Goal: Task Accomplishment & Management: Manage account settings

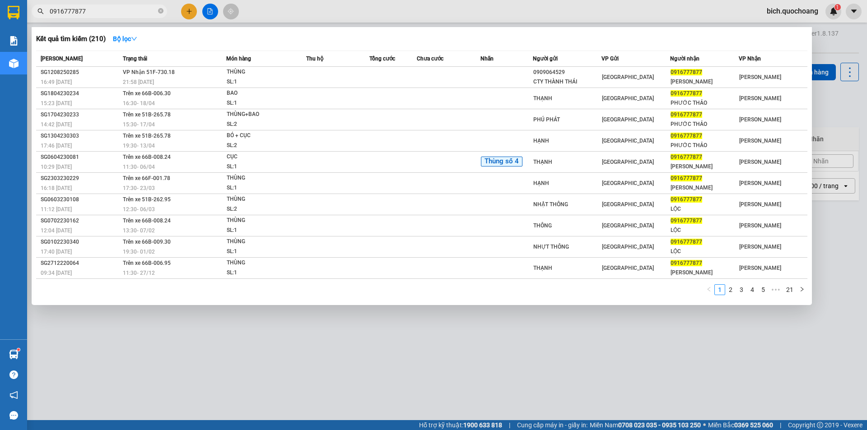
type input "0916777877"
click at [157, 11] on span "0916777877" at bounding box center [99, 12] width 135 height 14
click at [161, 12] on icon "close-circle" at bounding box center [160, 10] width 5 height 5
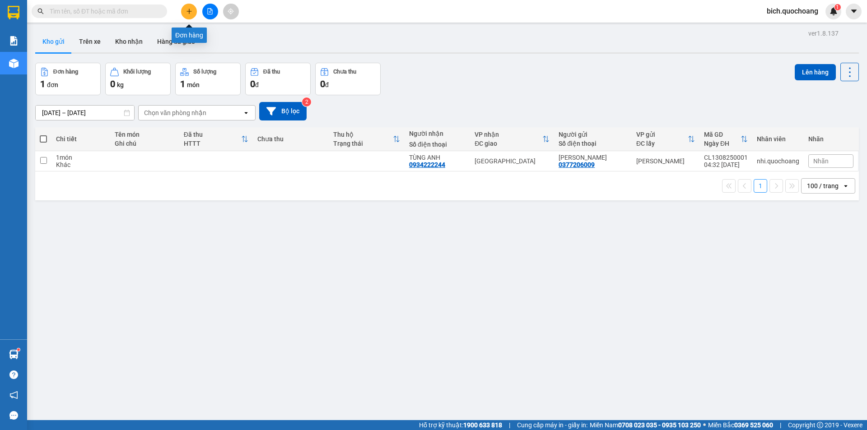
click at [188, 12] on icon "plus" at bounding box center [189, 11] width 6 height 6
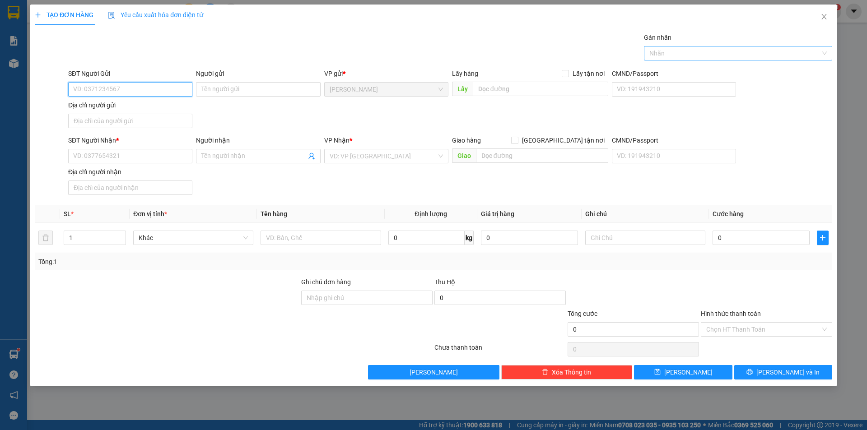
click at [701, 56] on div at bounding box center [733, 53] width 175 height 11
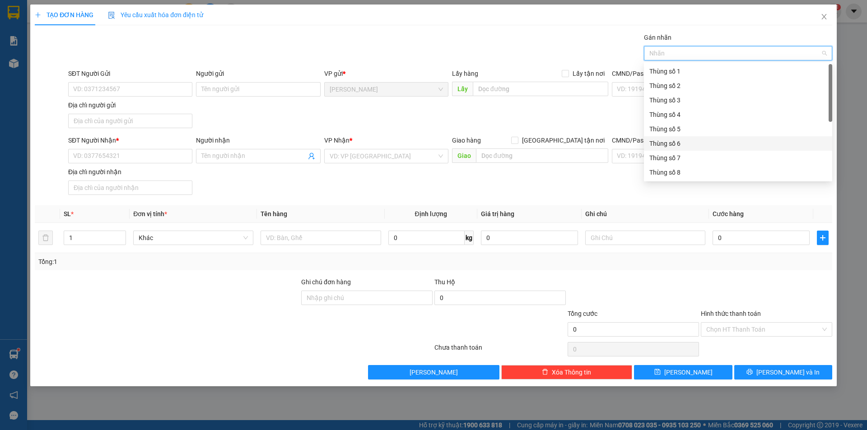
click at [662, 145] on div "Thùng số 6" at bounding box center [737, 144] width 177 height 10
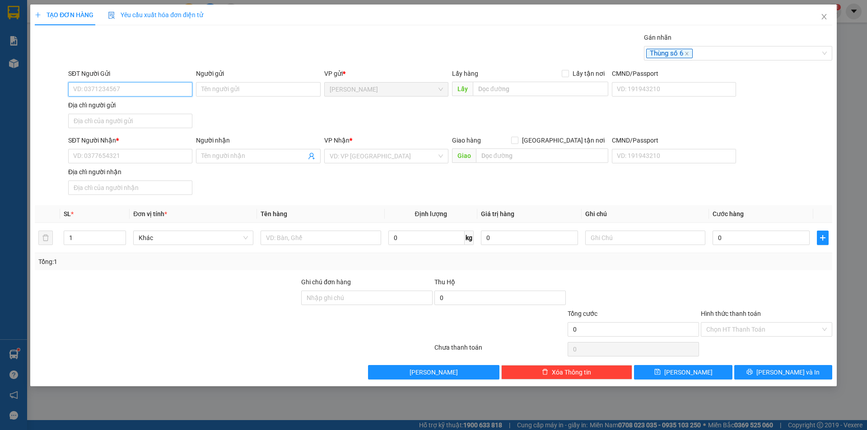
click at [106, 89] on input "SĐT Người Gửi" at bounding box center [130, 89] width 124 height 14
type input "0963393959"
click at [157, 103] on div "0963393959 - [PERSON_NAME]" at bounding box center [130, 107] width 113 height 10
type input "[PERSON_NAME]"
type input "0963393959"
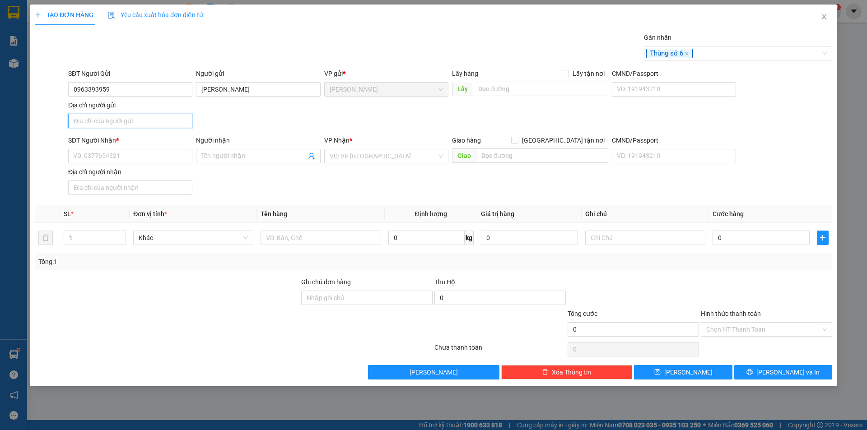
click at [110, 120] on input "Địa chỉ người gửi" at bounding box center [130, 121] width 124 height 14
click at [124, 124] on input "248 LE" at bounding box center [130, 121] width 124 height 14
type input "248 [PERSON_NAME],[GEOGRAPHIC_DATA],[GEOGRAPHIC_DATA],TỈNH [GEOGRAPHIC_DATA]"
click at [96, 155] on input "SĐT Người Nhận *" at bounding box center [130, 156] width 124 height 14
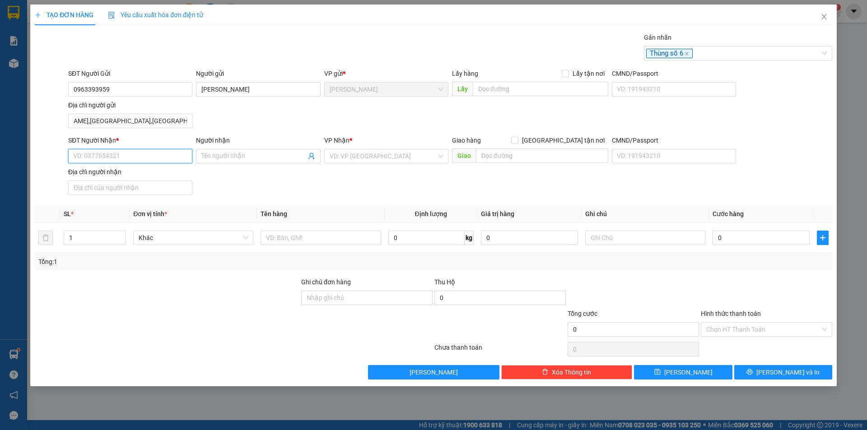
scroll to position [0, 0]
type input "0859978949"
drag, startPoint x: 146, startPoint y: 171, endPoint x: 154, endPoint y: 172, distance: 7.3
click at [147, 171] on div "0859978949 - [PERSON_NAME]" at bounding box center [130, 174] width 113 height 10
type input "[PERSON_NAME]"
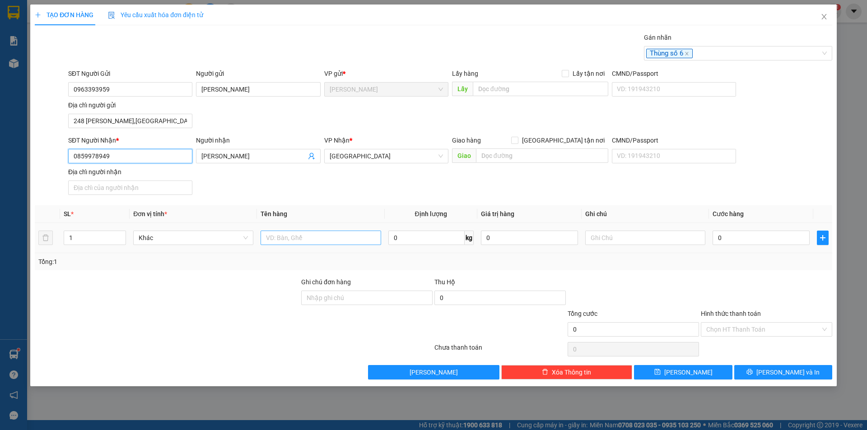
type input "0859978949"
click at [314, 240] on input "text" at bounding box center [321, 238] width 120 height 14
type input "BỌC"
click at [763, 246] on div "0" at bounding box center [760, 238] width 97 height 18
click at [741, 226] on td "0" at bounding box center [761, 238] width 104 height 30
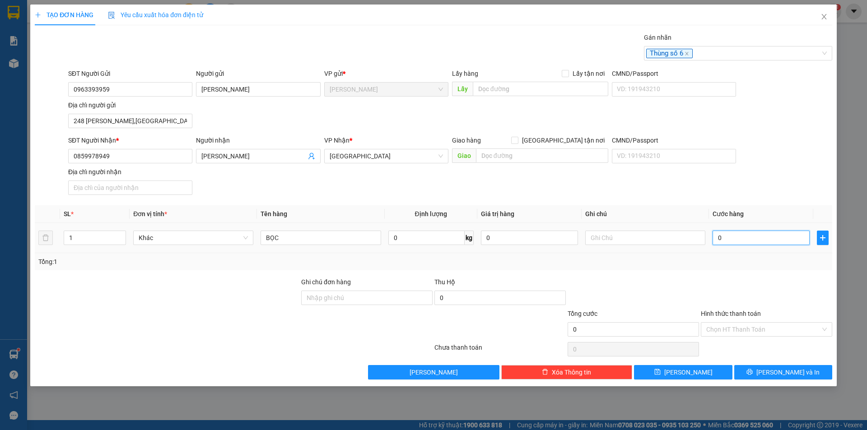
click at [736, 235] on input "0" at bounding box center [760, 238] width 97 height 14
type input "2"
type input "20"
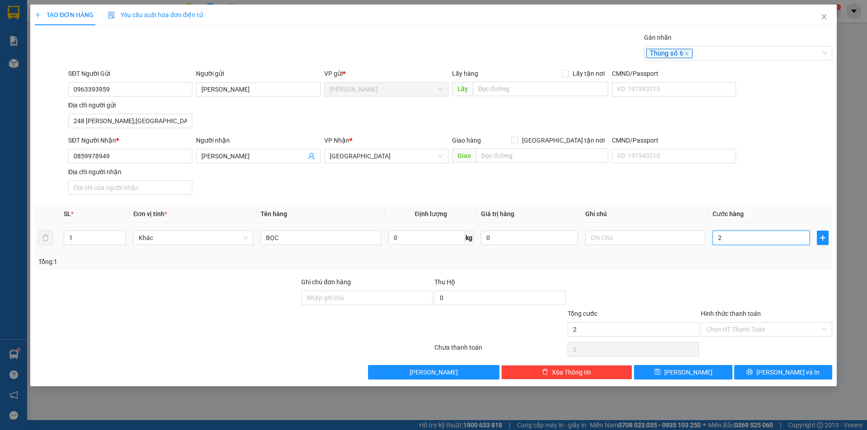
type input "20"
type input "20.000"
click at [763, 328] on input "Hình thức thanh toán" at bounding box center [763, 330] width 114 height 14
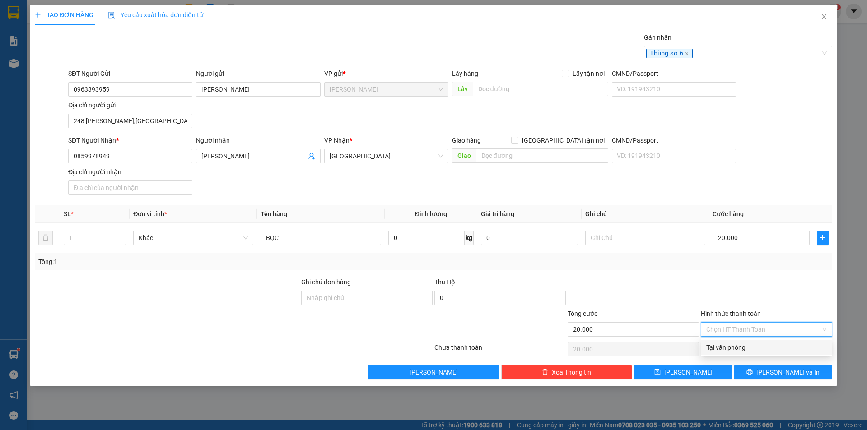
drag, startPoint x: 756, startPoint y: 351, endPoint x: 760, endPoint y: 357, distance: 7.5
click at [757, 351] on div "Tại văn phòng" at bounding box center [766, 348] width 121 height 10
type input "0"
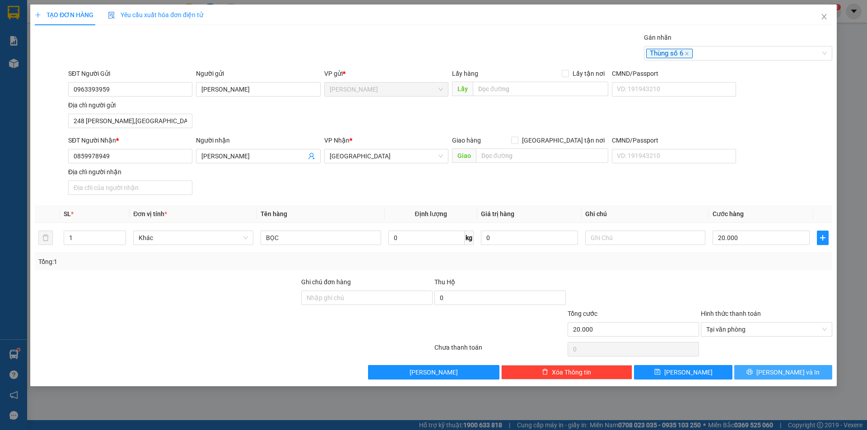
click at [761, 370] on button "[PERSON_NAME] và In" at bounding box center [783, 372] width 98 height 14
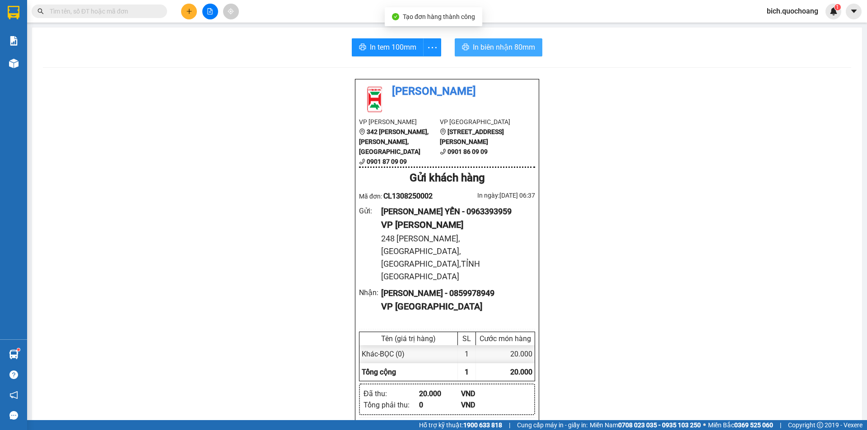
click at [493, 44] on span "In biên nhận 80mm" at bounding box center [504, 47] width 62 height 11
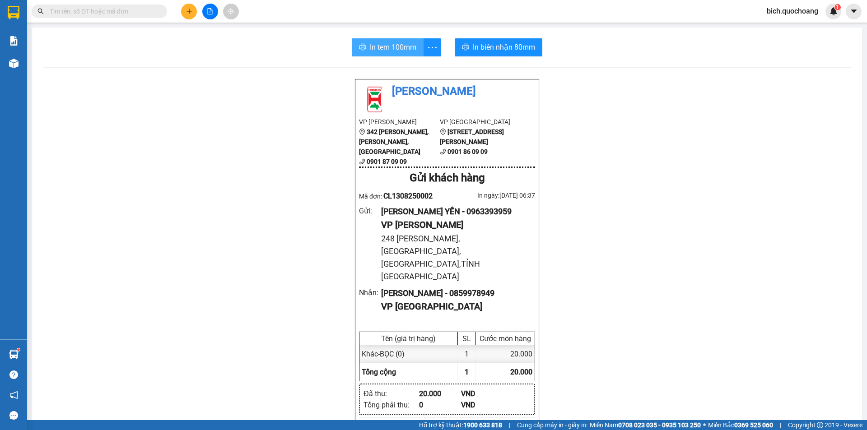
click at [388, 41] on button "In tem 100mm" at bounding box center [388, 47] width 72 height 18
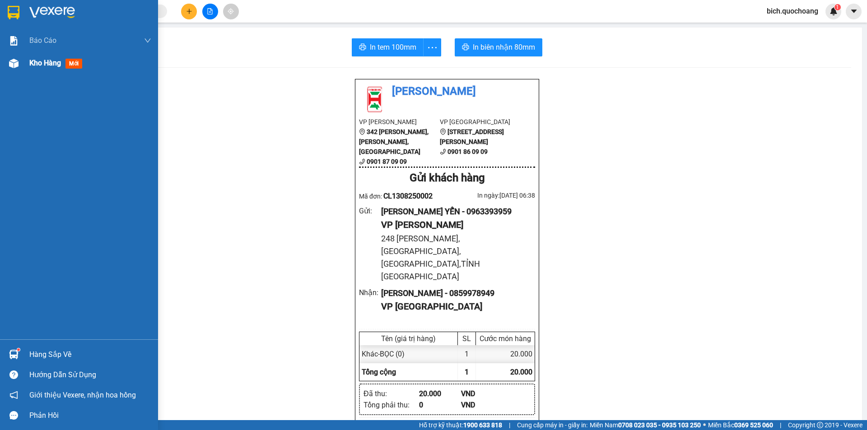
click at [39, 68] on div "Kho hàng mới" at bounding box center [57, 62] width 56 height 11
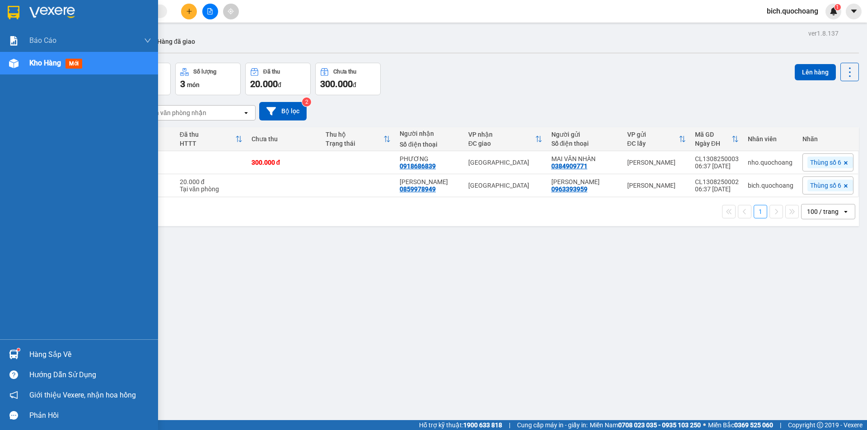
click at [46, 352] on div "Hàng sắp về" at bounding box center [90, 355] width 122 height 14
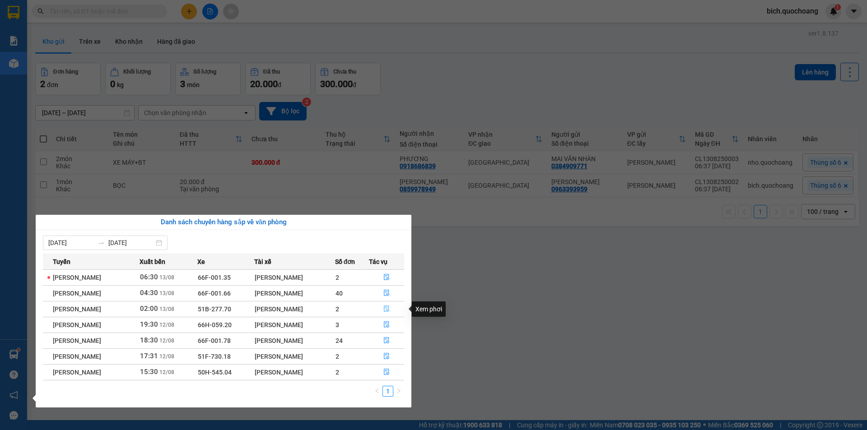
click at [391, 311] on button "button" at bounding box center [386, 309] width 35 height 14
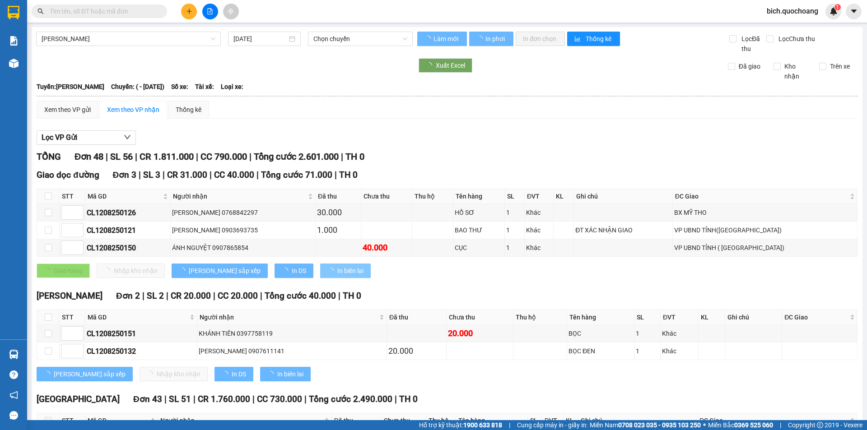
type input "[DATE]"
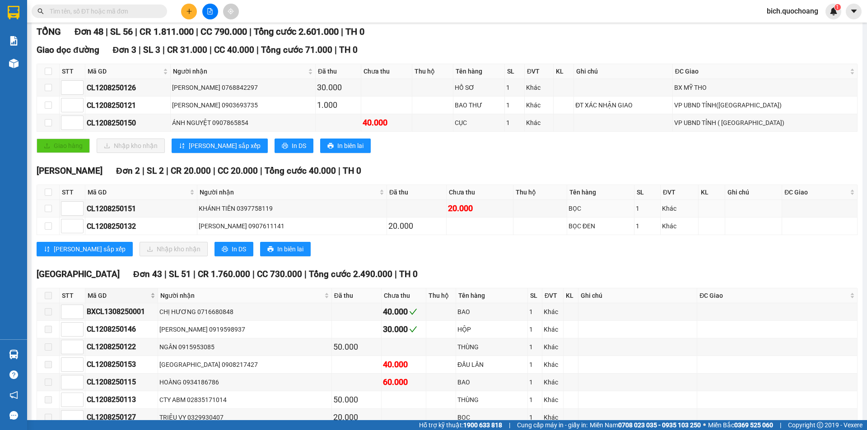
scroll to position [181, 0]
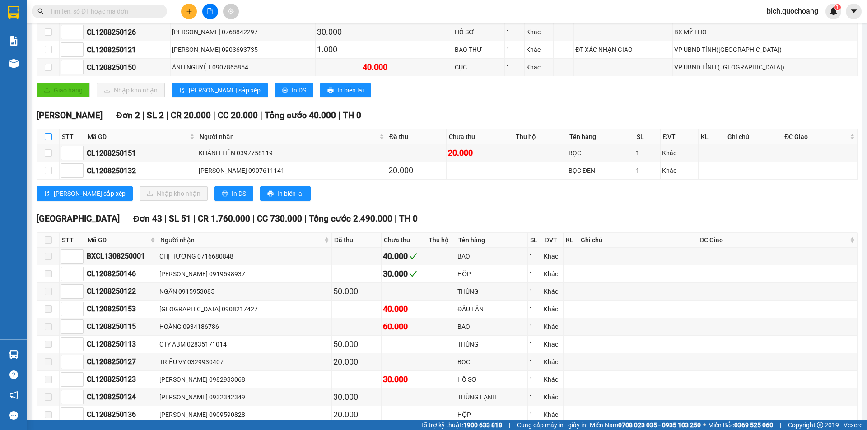
click at [51, 135] on input "checkbox" at bounding box center [48, 136] width 7 height 7
checkbox input "true"
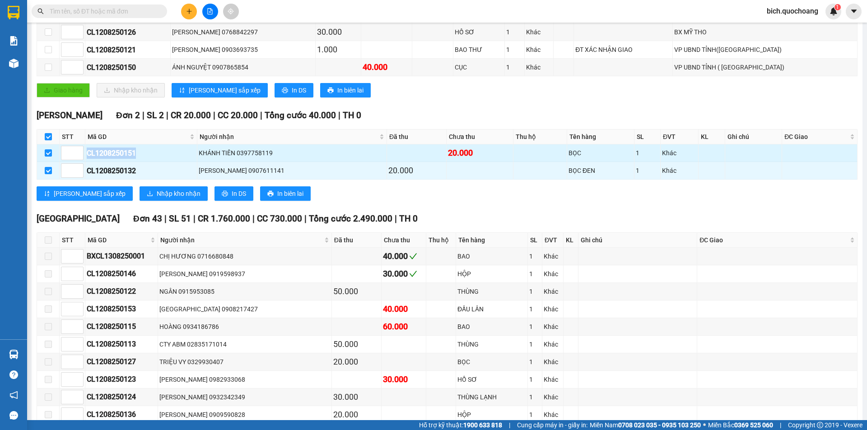
drag, startPoint x: 142, startPoint y: 152, endPoint x: 53, endPoint y: 155, distance: 89.0
click at [84, 160] on tr "CL1208250151 KHÁNH TIÊN 0397758119 20.000 BỌC 1 Khác" at bounding box center [447, 153] width 820 height 18
copy tr "CL1208250151"
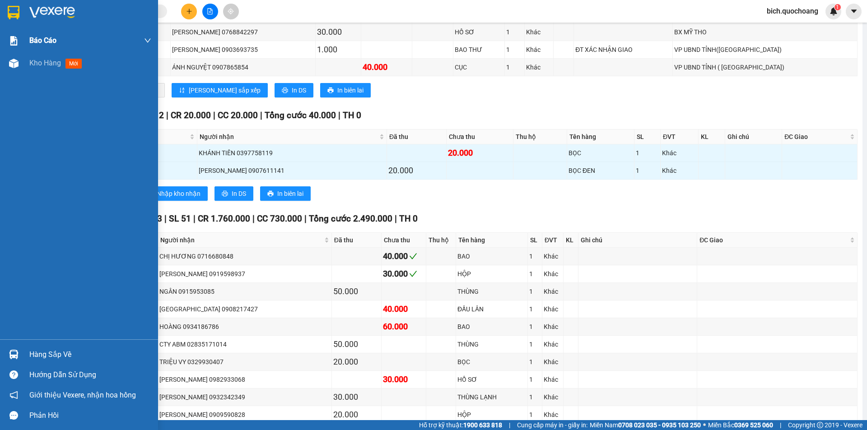
drag, startPoint x: 37, startPoint y: 68, endPoint x: 96, endPoint y: 39, distance: 65.0
click at [38, 68] on div "Kho hàng mới" at bounding box center [57, 62] width 56 height 11
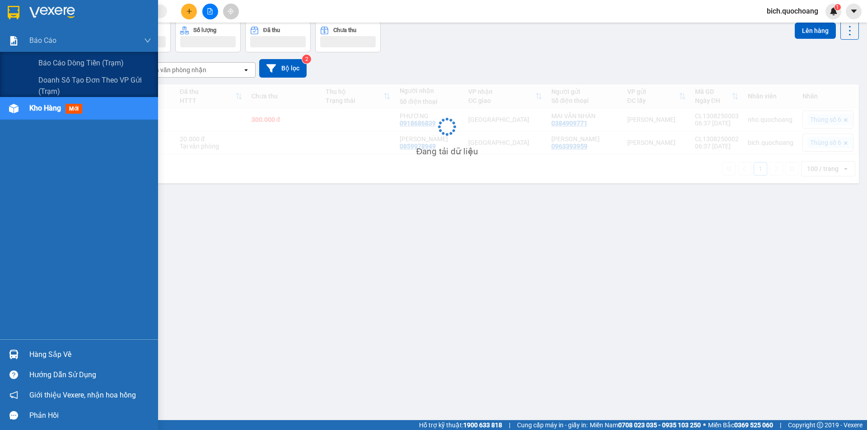
scroll to position [42, 0]
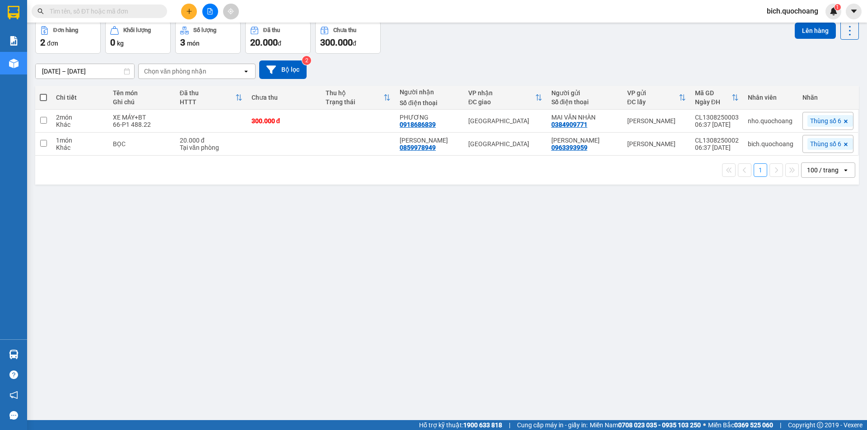
click at [139, 11] on input "text" at bounding box center [103, 11] width 107 height 10
paste input "CL1208250151"
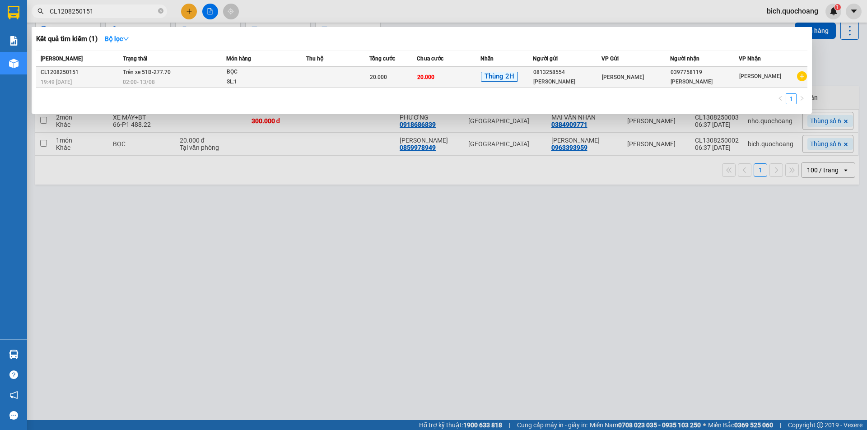
type input "CL1208250151"
click at [456, 79] on td "20.000" at bounding box center [448, 77] width 63 height 21
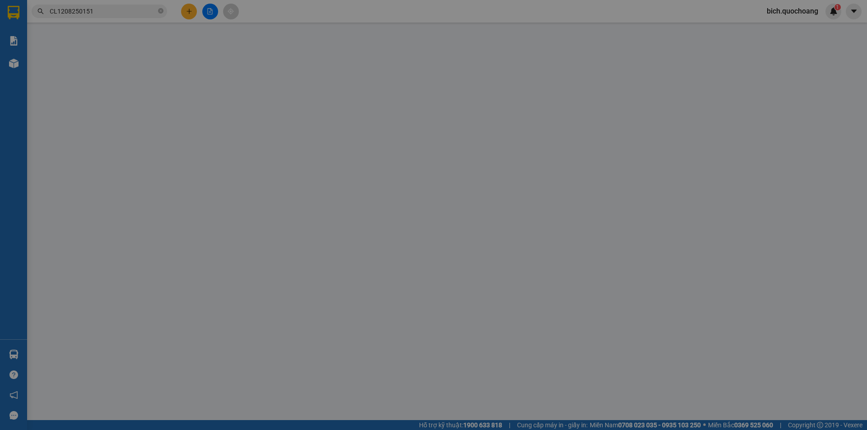
type input "0813258554"
type input "[PERSON_NAME]"
type input "P6, TP CAO LÃNH, [GEOGRAPHIC_DATA]"
type input "0397758119"
type input "[PERSON_NAME]"
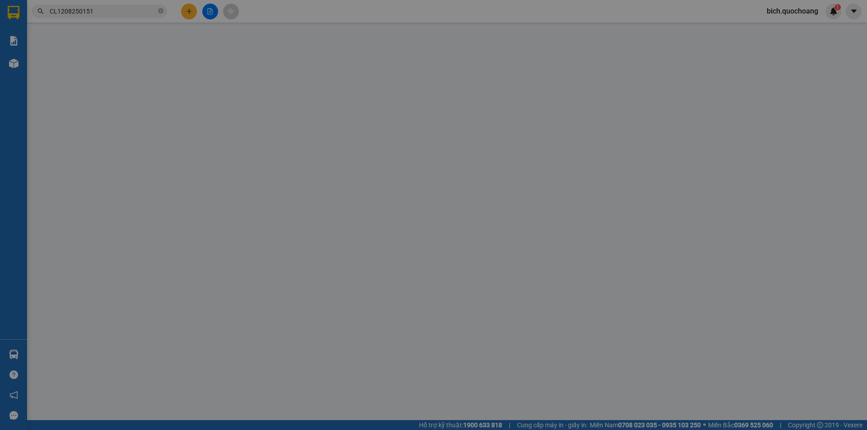
type input "20.000"
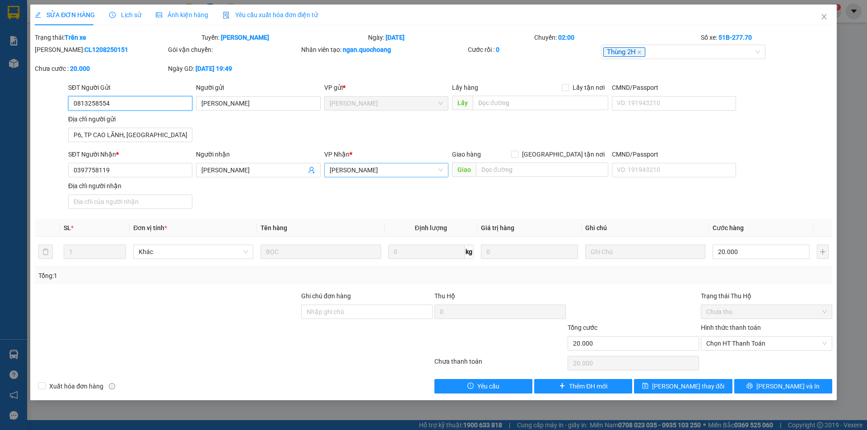
click at [364, 172] on span "[PERSON_NAME]" at bounding box center [386, 170] width 113 height 14
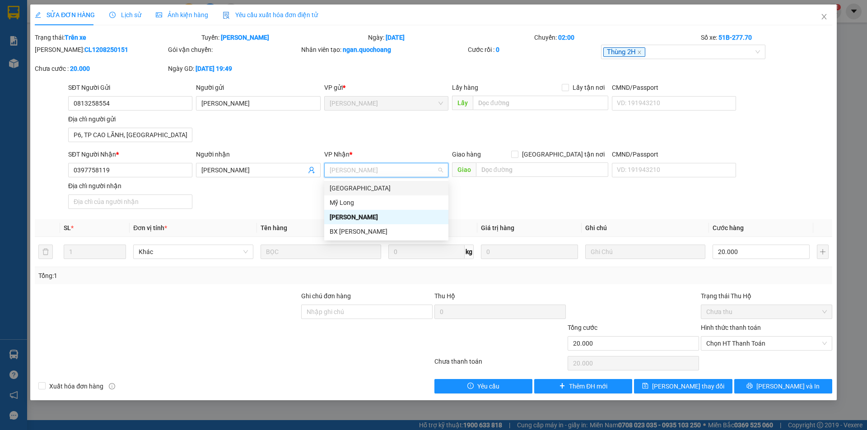
drag, startPoint x: 355, startPoint y: 188, endPoint x: 360, endPoint y: 187, distance: 4.7
click at [357, 188] on div "[GEOGRAPHIC_DATA]" at bounding box center [386, 188] width 113 height 10
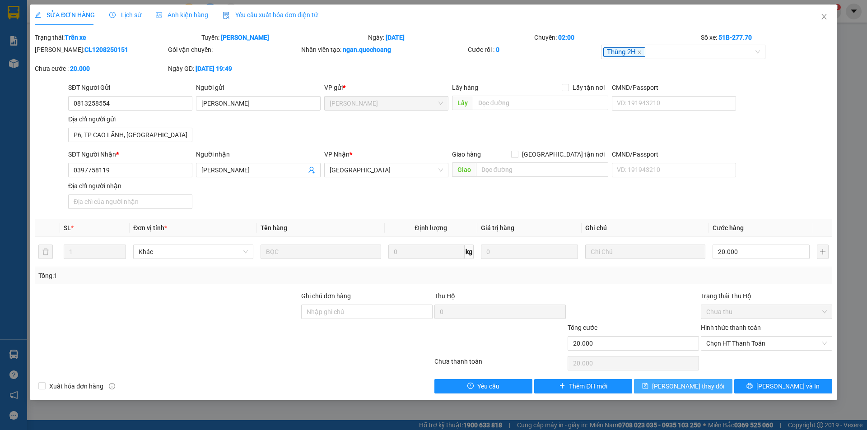
click at [676, 386] on span "[PERSON_NAME] thay đổi" at bounding box center [688, 387] width 72 height 10
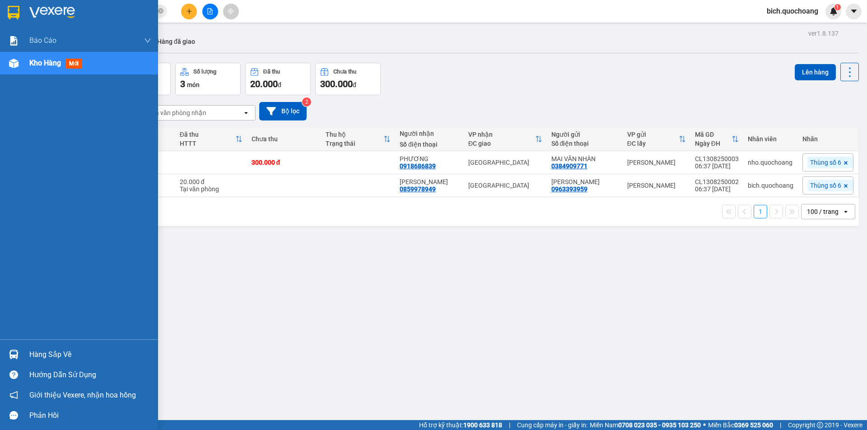
click at [65, 354] on div "Hàng sắp về" at bounding box center [90, 355] width 122 height 14
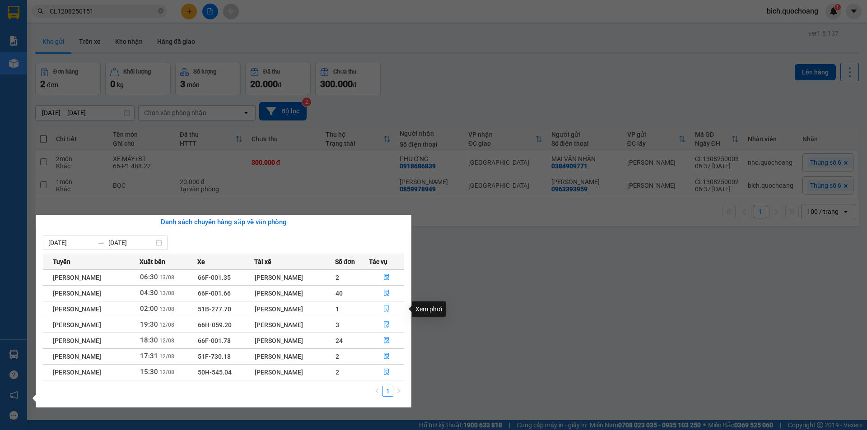
click at [386, 305] on button "button" at bounding box center [386, 309] width 35 height 14
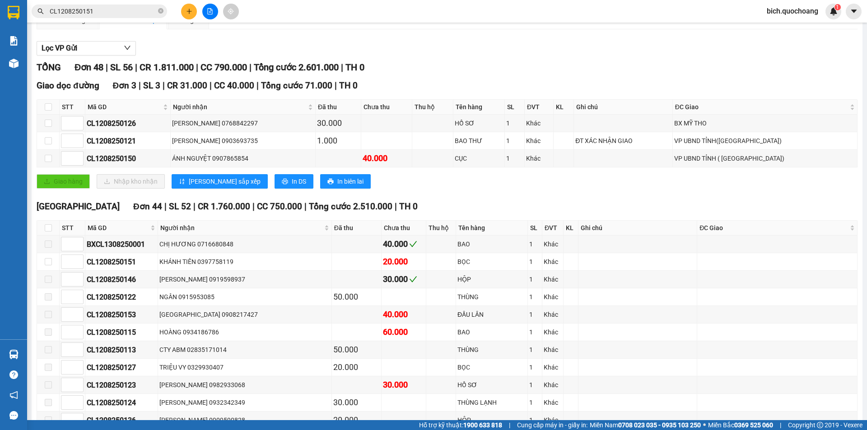
scroll to position [90, 0]
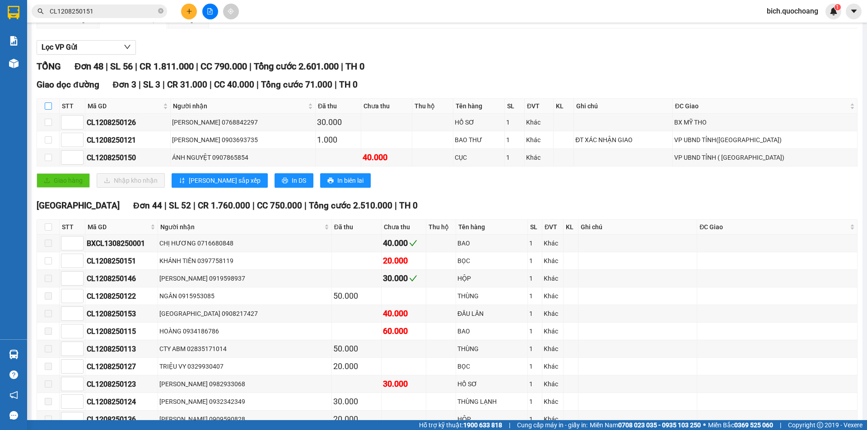
click at [47, 103] on input "checkbox" at bounding box center [48, 105] width 7 height 7
checkbox input "true"
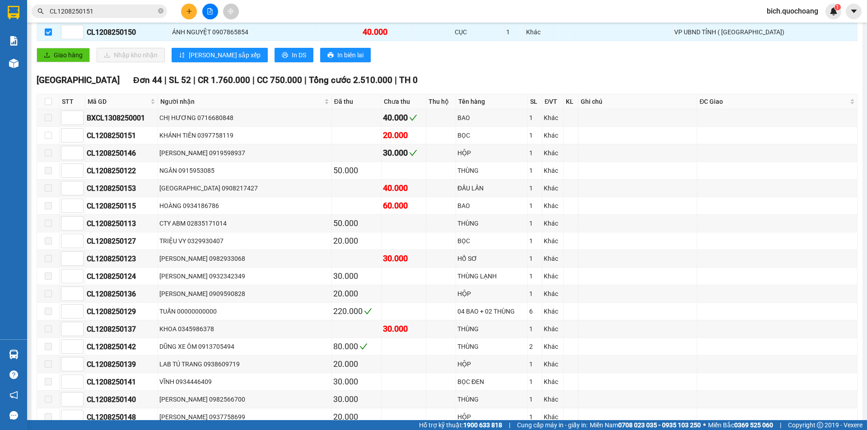
scroll to position [226, 0]
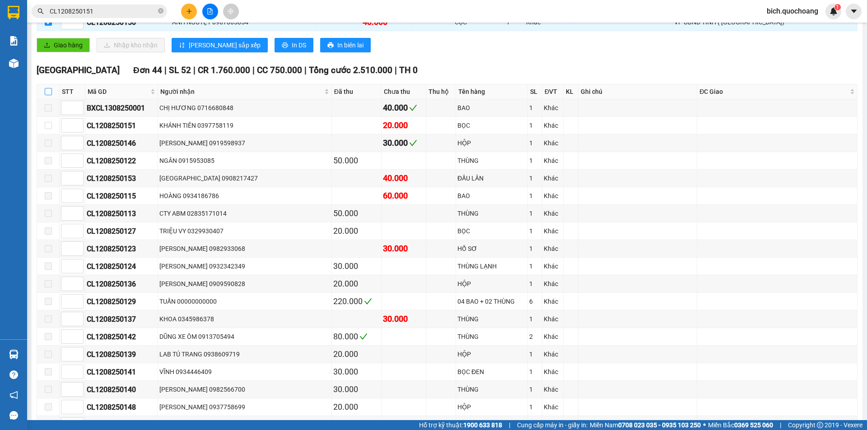
click at [49, 93] on input "checkbox" at bounding box center [48, 91] width 7 height 7
checkbox input "true"
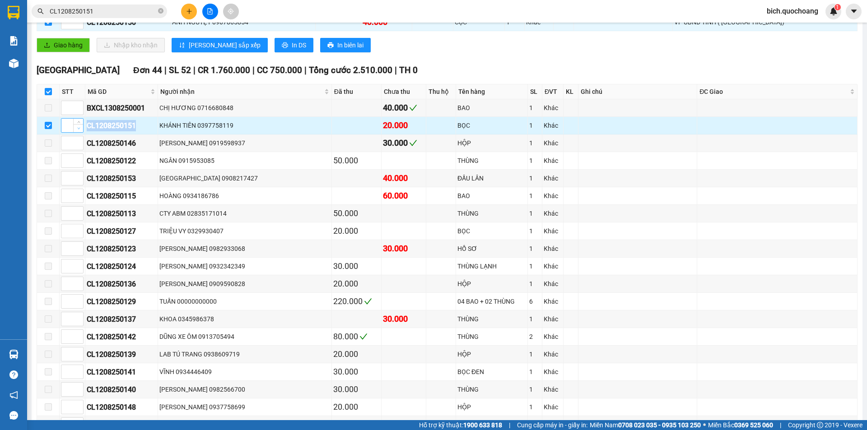
drag, startPoint x: 145, startPoint y: 125, endPoint x: 79, endPoint y: 131, distance: 66.7
click at [79, 131] on tr "CL1208250151 KHÁNH TIÊN 0397758119 20.000 BỌC 1 Khác" at bounding box center [447, 126] width 820 height 18
copy tr "CL1208250151"
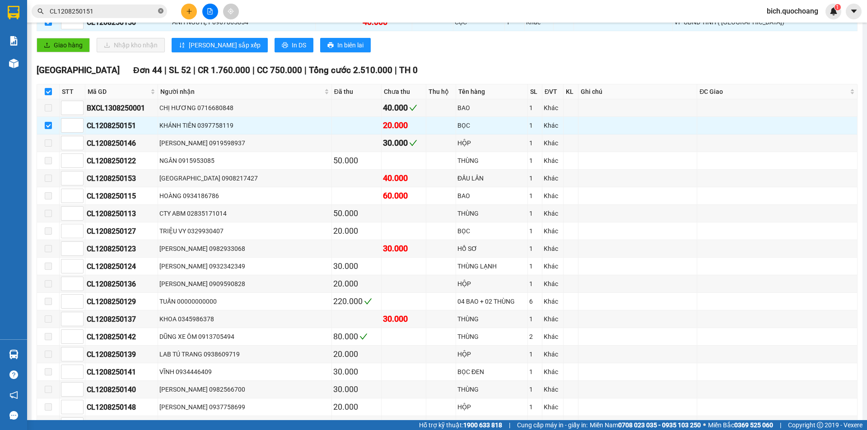
click at [160, 11] on icon "close-circle" at bounding box center [160, 10] width 5 height 5
click at [129, 13] on input "text" at bounding box center [103, 11] width 107 height 10
paste input "CL1208250151"
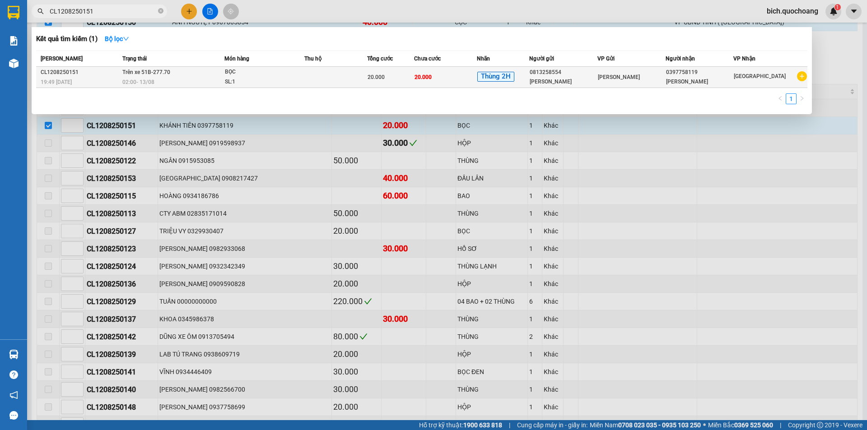
type input "CL1208250151"
click at [323, 80] on td at bounding box center [335, 77] width 63 height 21
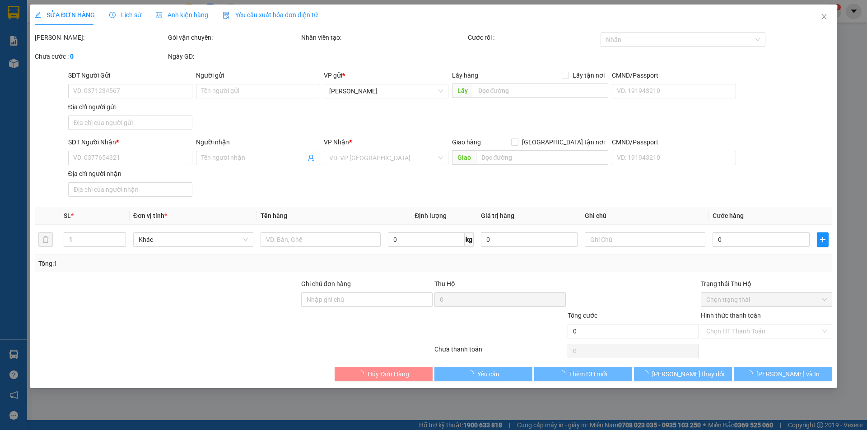
type input "0813258554"
type input "[PERSON_NAME]"
type input "P6, TP CAO LÃNH, [GEOGRAPHIC_DATA]"
type input "0397758119"
type input "[PERSON_NAME]"
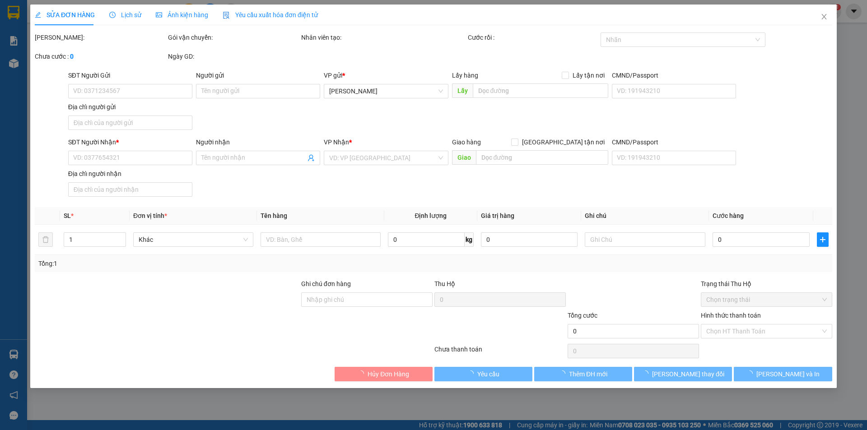
type input "20.000"
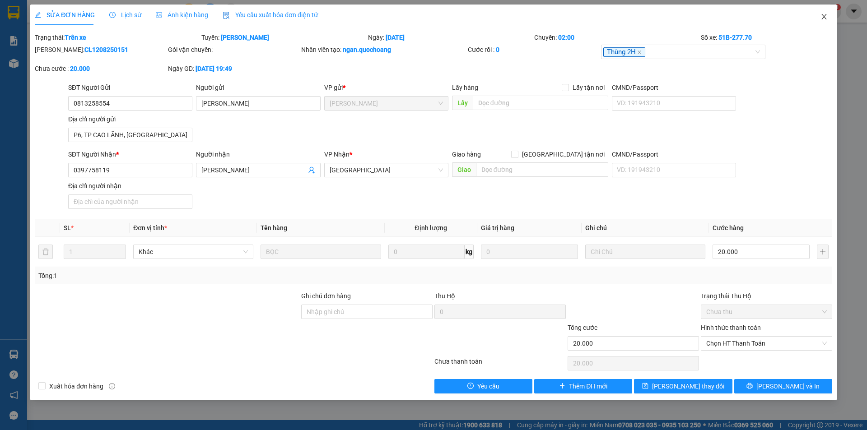
click at [823, 18] on icon "close" at bounding box center [823, 16] width 5 height 5
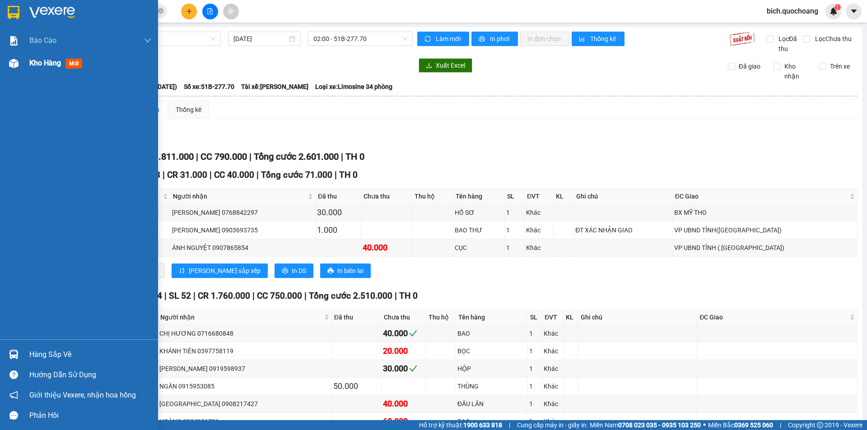
click at [45, 65] on span "Kho hàng" at bounding box center [45, 63] width 32 height 9
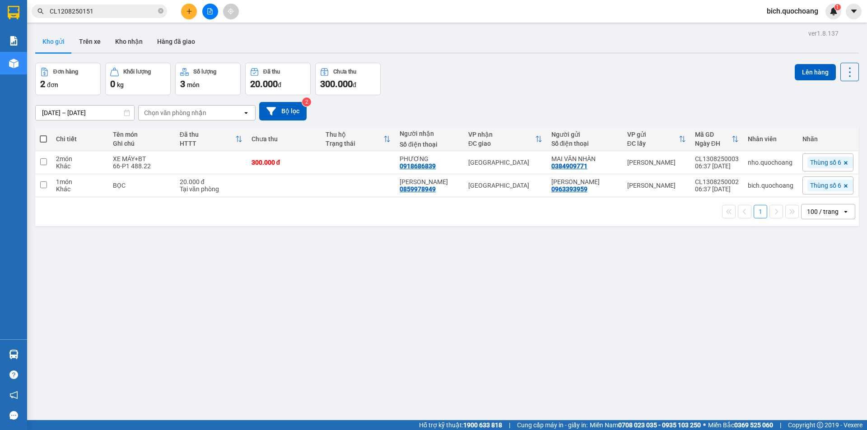
drag, startPoint x: 41, startPoint y: 353, endPoint x: 51, endPoint y: 349, distance: 10.6
click at [41, 353] on div "ver 1.8.137 Kho gửi Trên xe Kho nhận Hàng đã giao Đơn hàng 2 đơn Khối lượng 0 k…" at bounding box center [447, 242] width 831 height 430
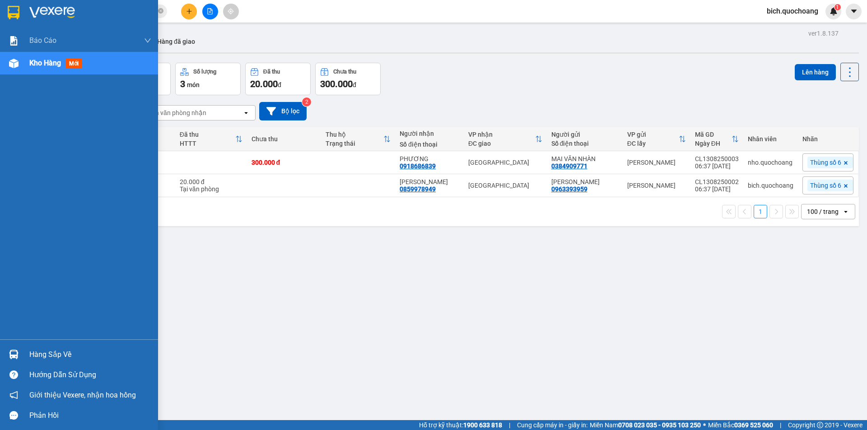
click at [42, 358] on div "Hàng sắp về" at bounding box center [90, 355] width 122 height 14
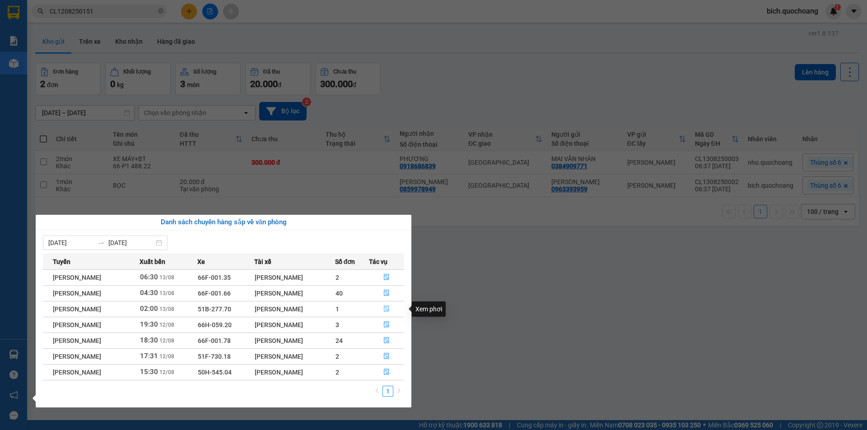
click at [386, 306] on icon "file-done" at bounding box center [386, 309] width 6 height 6
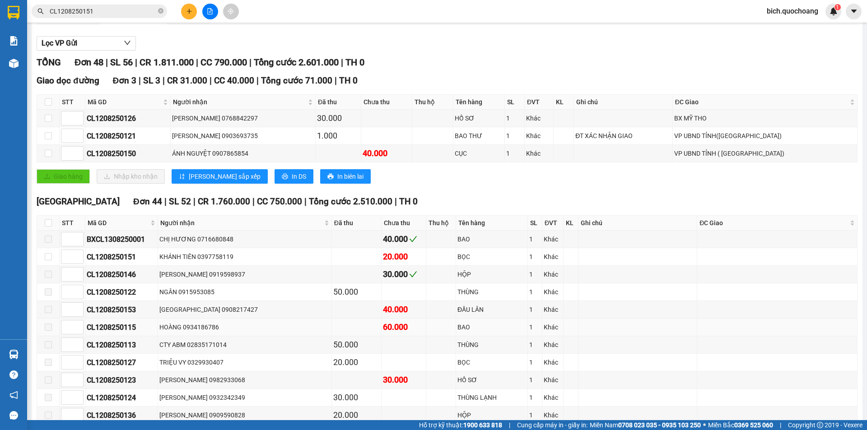
scroll to position [135, 0]
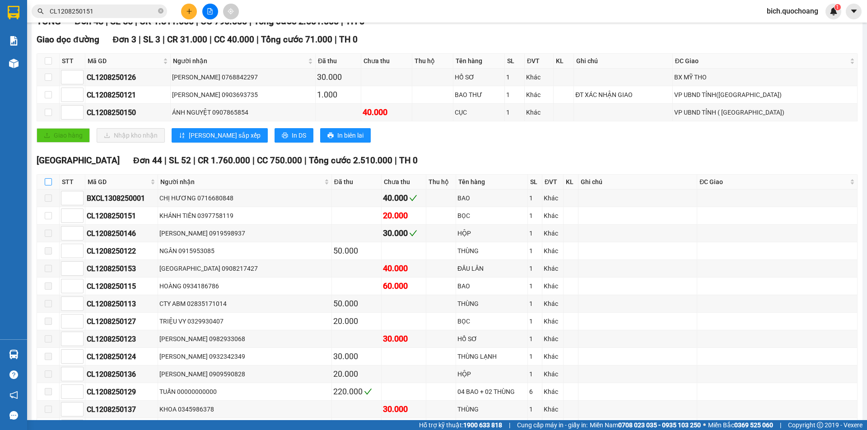
click at [47, 181] on input "checkbox" at bounding box center [48, 181] width 7 height 7
checkbox input "true"
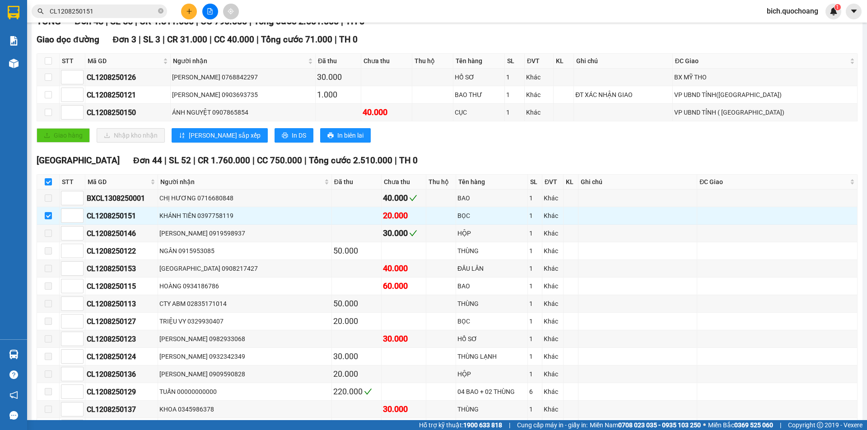
click at [124, 12] on input "CL1208250151" at bounding box center [103, 11] width 107 height 10
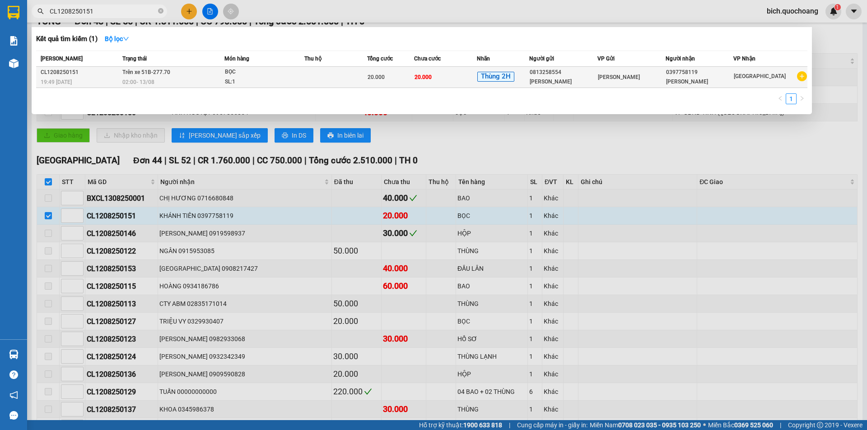
click at [261, 72] on div "BỌC" at bounding box center [259, 72] width 68 height 10
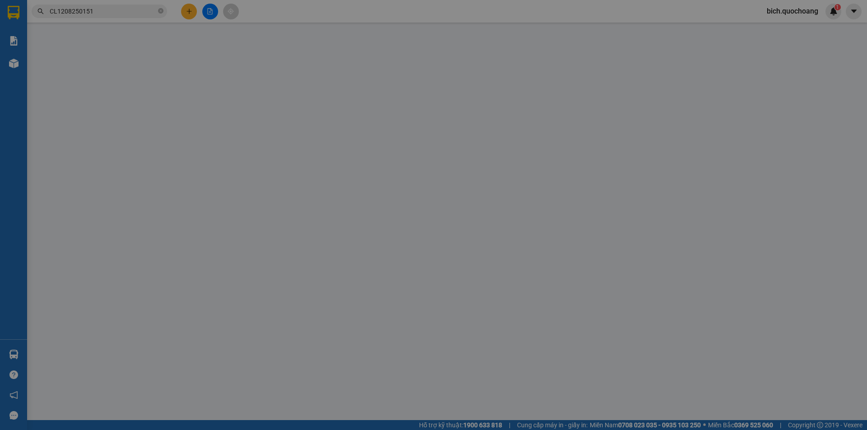
type input "0813258554"
type input "[PERSON_NAME]"
type input "P6, TP CAO LÃNH, [GEOGRAPHIC_DATA]"
type input "0397758119"
type input "[PERSON_NAME]"
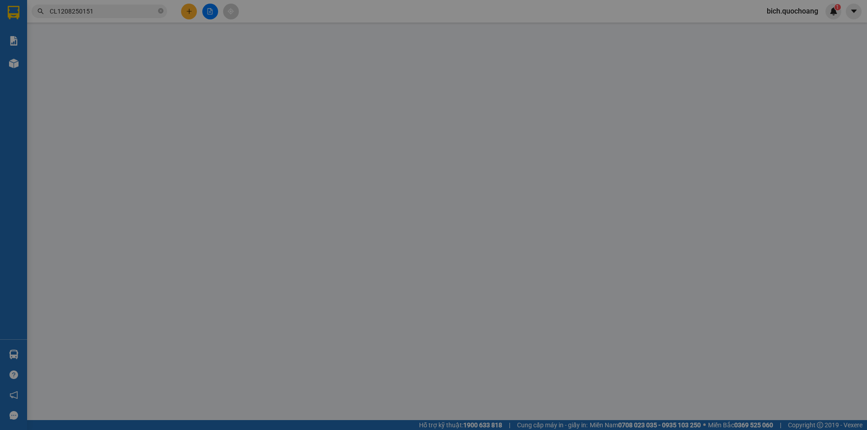
type input "20.000"
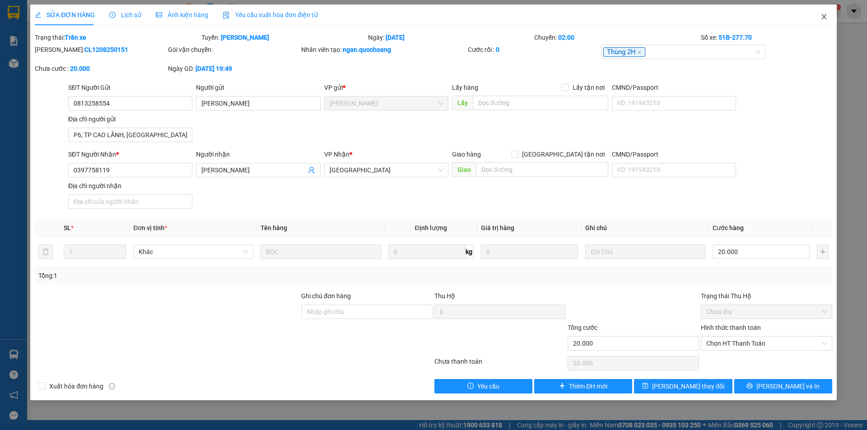
click at [824, 13] on span "Close" at bounding box center [823, 17] width 25 height 25
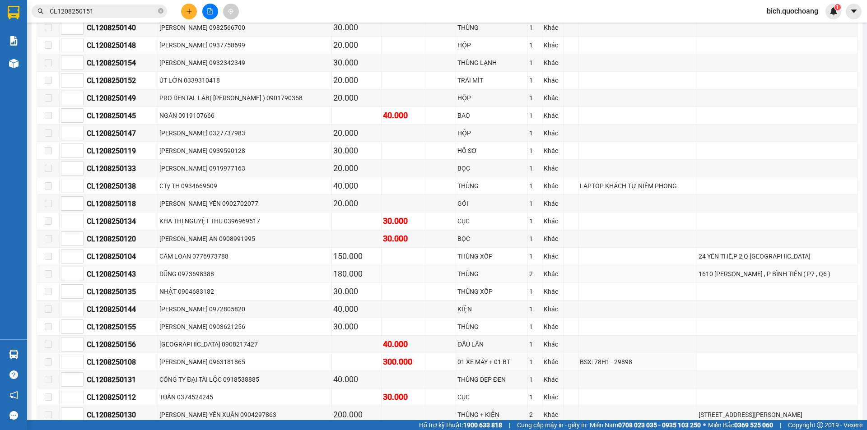
scroll to position [587, 0]
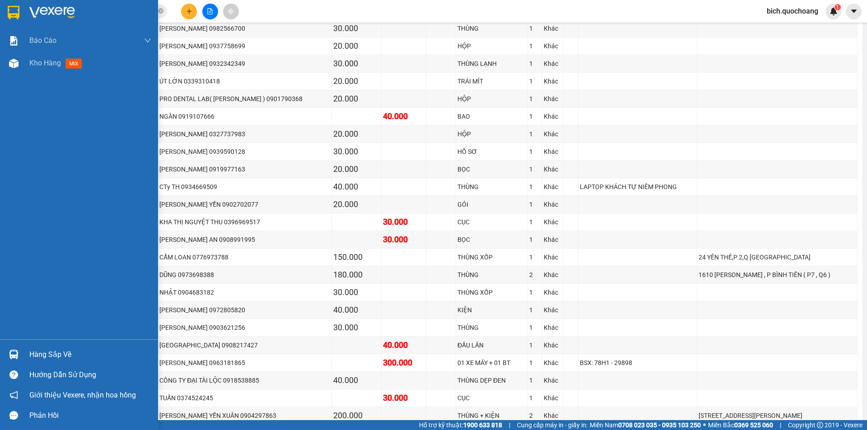
click at [44, 353] on div "Hàng sắp về" at bounding box center [90, 355] width 122 height 14
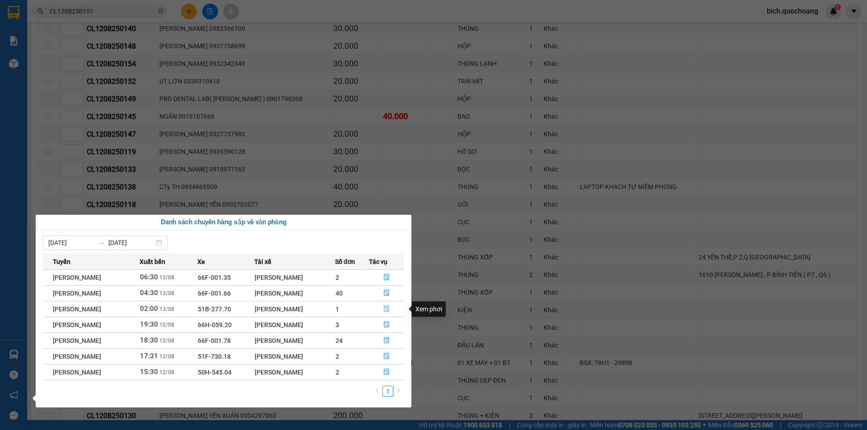
click at [393, 308] on button "button" at bounding box center [386, 309] width 35 height 14
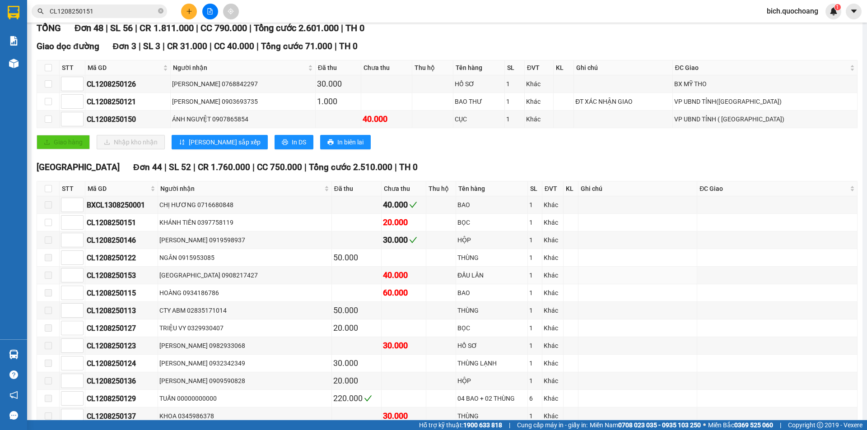
scroll to position [90, 0]
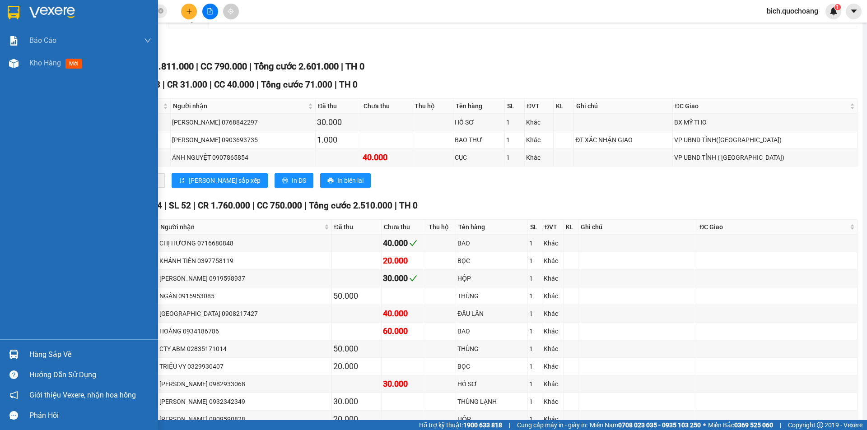
click at [61, 351] on div "Hàng sắp về" at bounding box center [90, 355] width 122 height 14
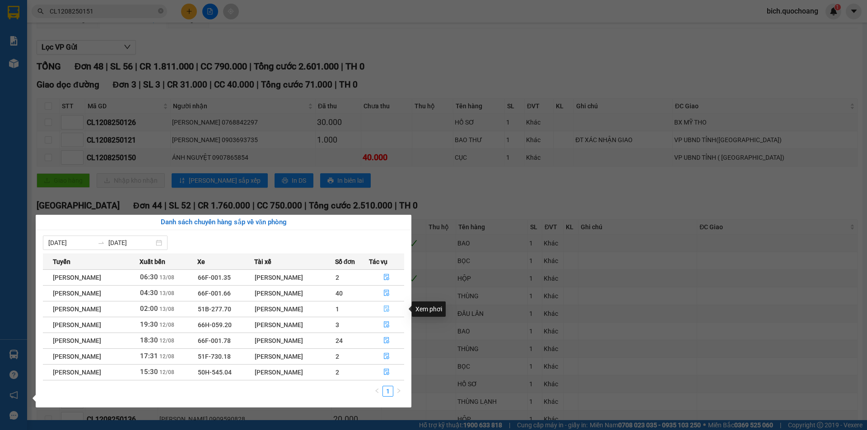
click at [389, 309] on icon "file-done" at bounding box center [386, 309] width 5 height 6
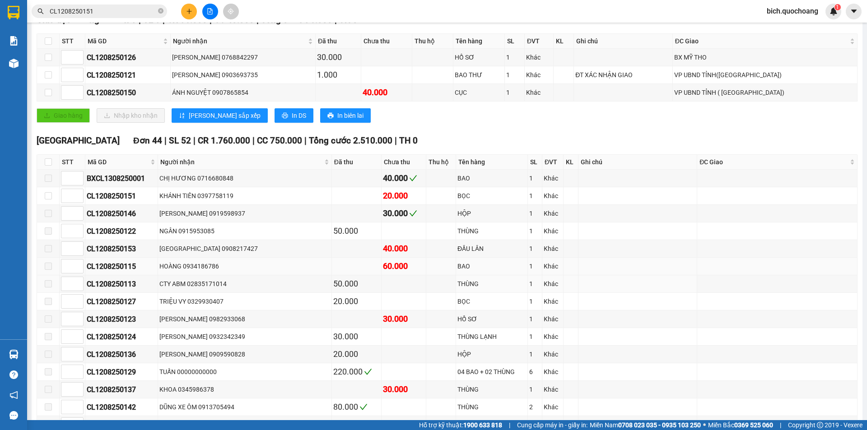
scroll to position [181, 0]
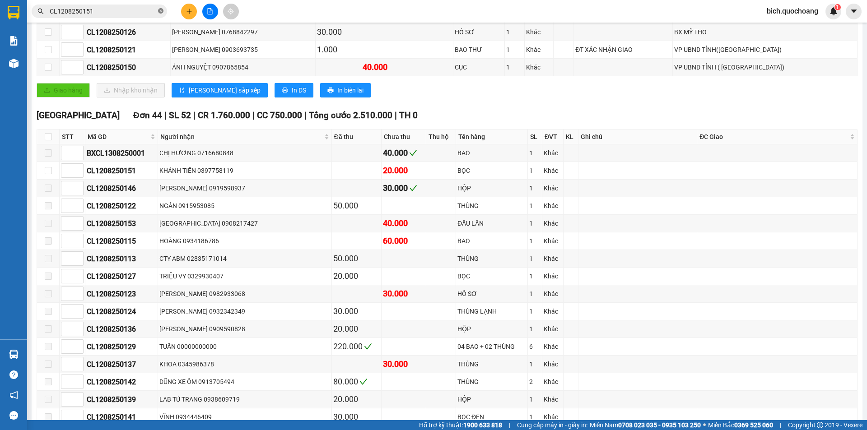
click at [162, 13] on icon "close-circle" at bounding box center [160, 10] width 5 height 5
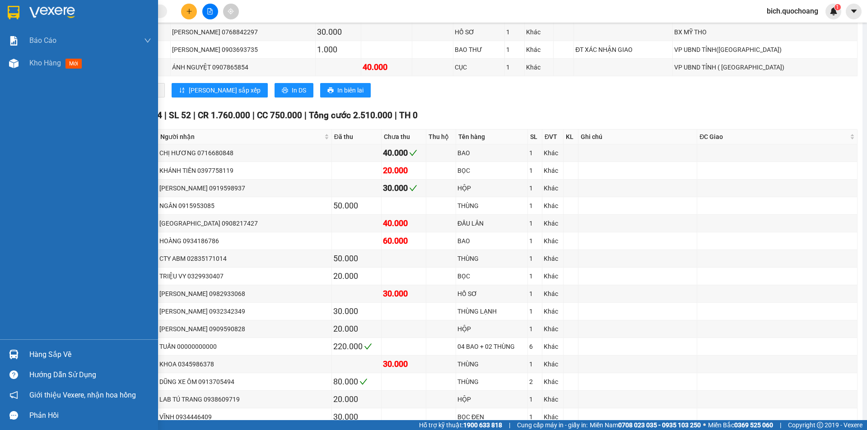
click at [46, 354] on div "Hàng sắp về" at bounding box center [90, 355] width 122 height 14
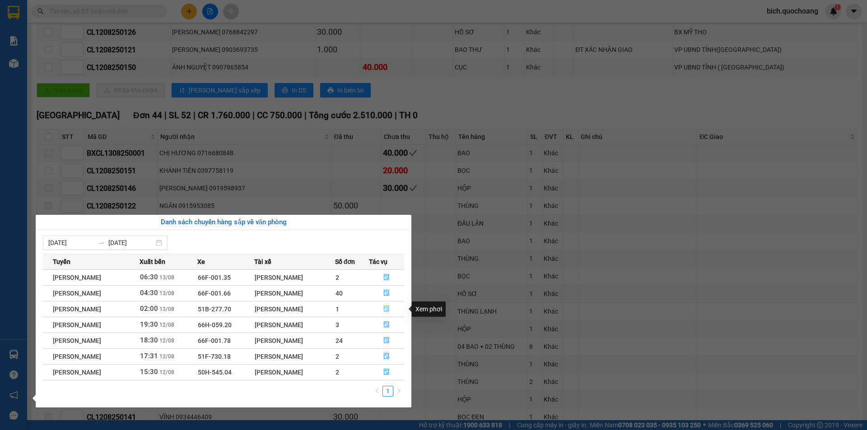
click at [387, 307] on icon "file-done" at bounding box center [386, 309] width 6 height 6
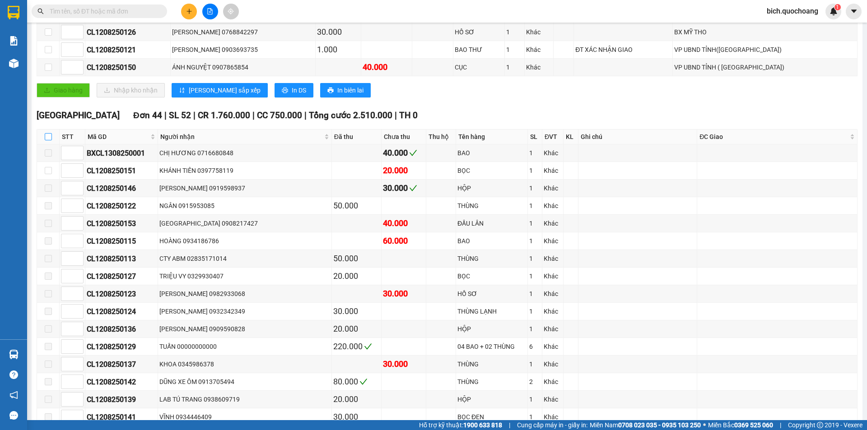
click at [47, 135] on input "checkbox" at bounding box center [48, 136] width 7 height 7
checkbox input "true"
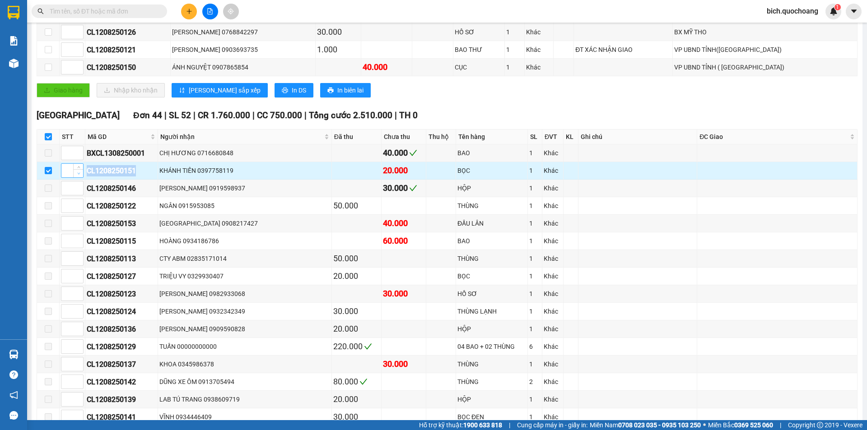
drag, startPoint x: 140, startPoint y: 169, endPoint x: 82, endPoint y: 172, distance: 58.4
click at [83, 172] on tr "CL1208250151 KHÁNH TIÊN 0397758119 20.000 BỌC 1 Khác" at bounding box center [447, 171] width 820 height 18
copy tr "CL1208250151"
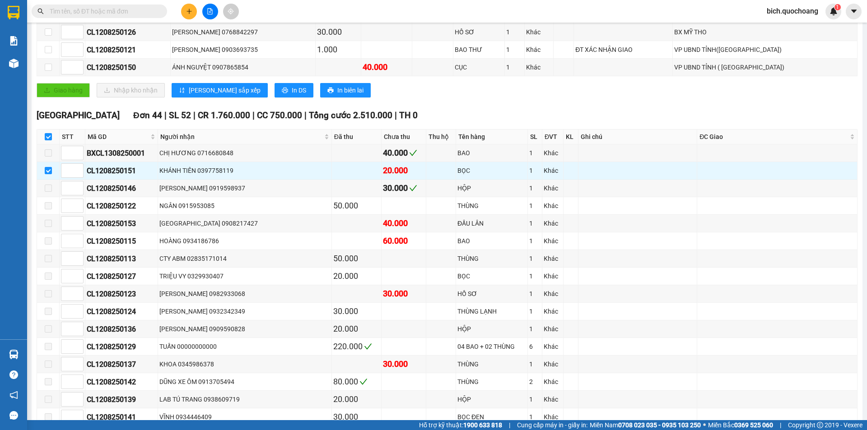
click at [141, 10] on input "text" at bounding box center [103, 11] width 107 height 10
paste input "CL1208250151"
type input "CL1208250151"
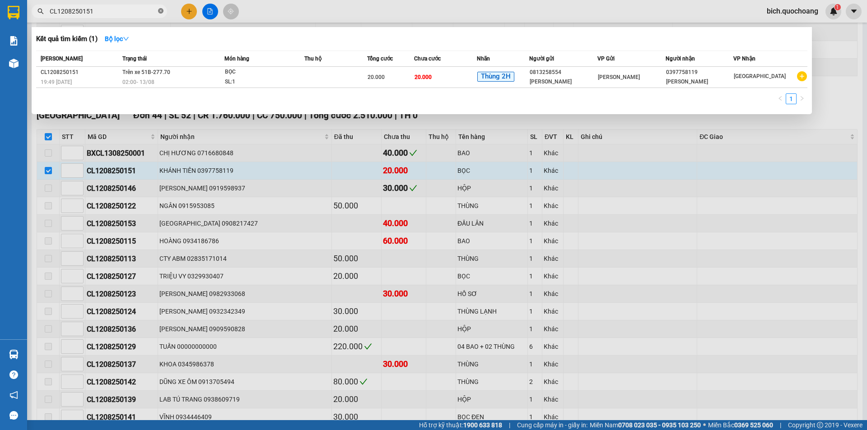
click at [162, 13] on icon "close-circle" at bounding box center [160, 10] width 5 height 5
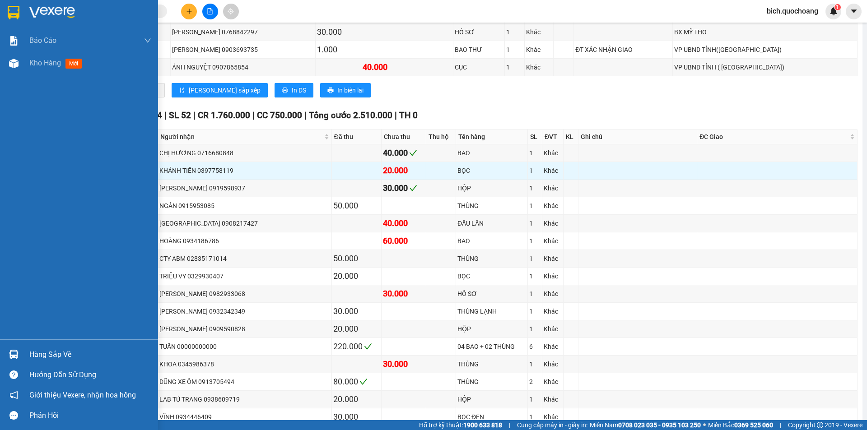
click at [35, 355] on div "Hàng sắp về" at bounding box center [90, 355] width 122 height 14
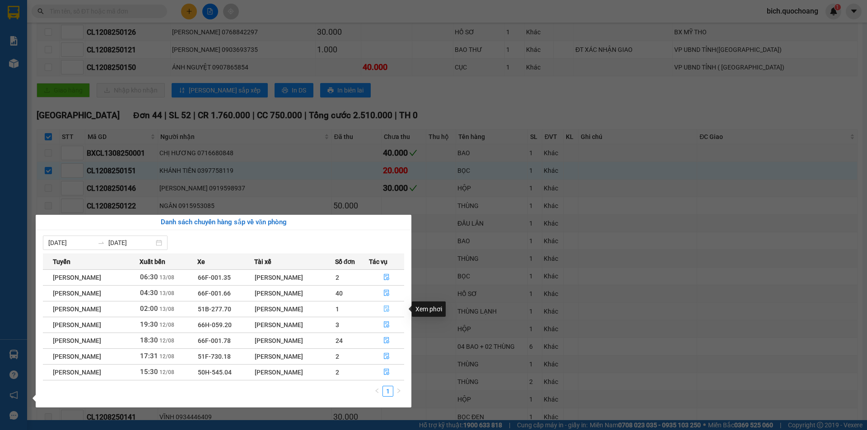
click at [388, 308] on icon "file-done" at bounding box center [386, 309] width 6 height 6
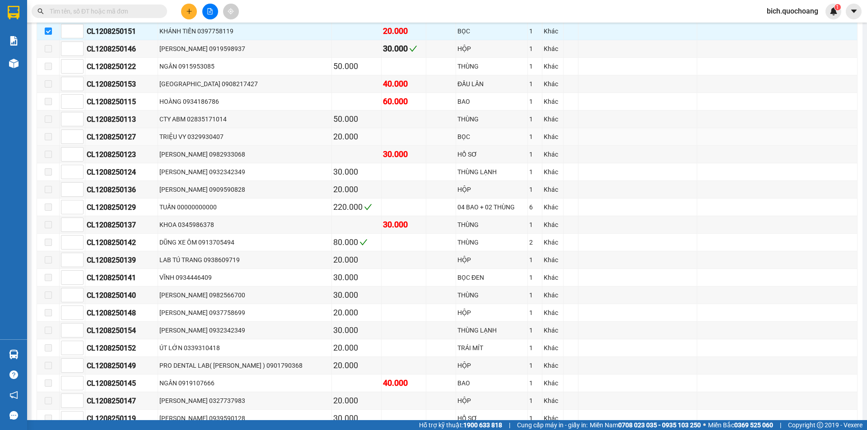
scroll to position [135, 0]
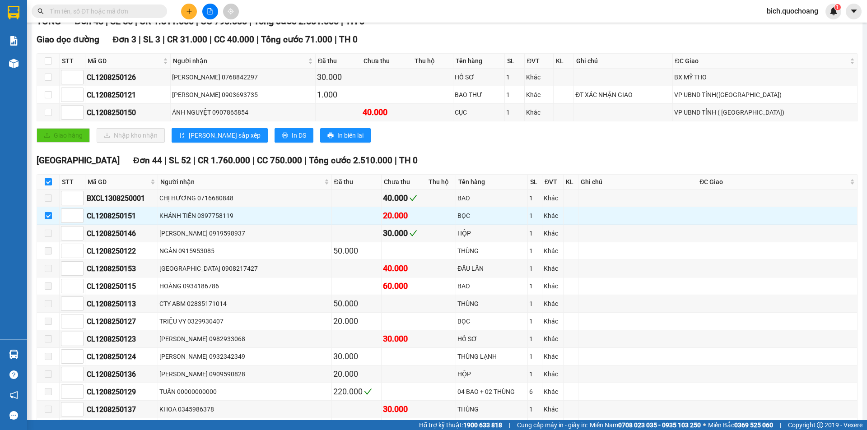
click at [48, 182] on input "checkbox" at bounding box center [48, 181] width 7 height 7
checkbox input "false"
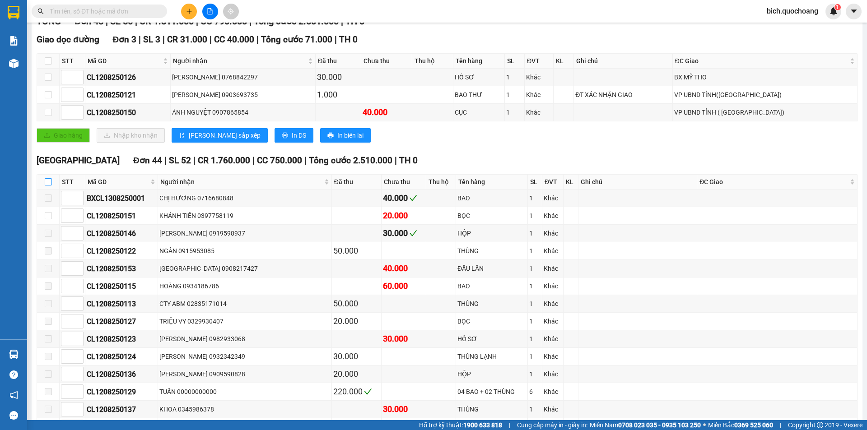
click at [48, 182] on input "checkbox" at bounding box center [48, 181] width 7 height 7
checkbox input "true"
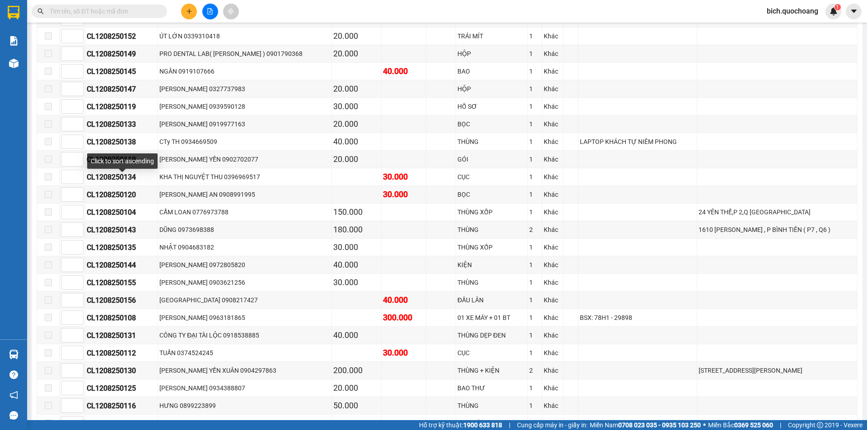
scroll to position [812, 0]
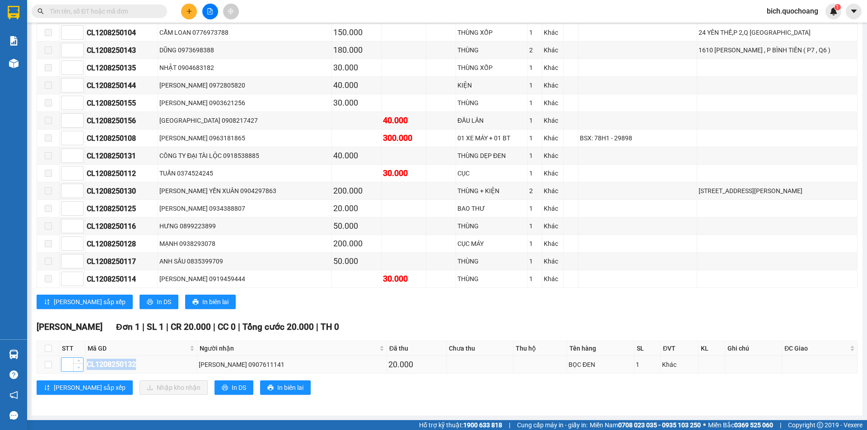
drag, startPoint x: 144, startPoint y: 364, endPoint x: 82, endPoint y: 366, distance: 62.3
click at [84, 366] on tr "CL1208250132 [PERSON_NAME] 0907611141 20.000 BỌC ĐEN 1 Khác" at bounding box center [447, 365] width 820 height 18
copy tr "CL1208250132"
click at [82, 11] on input "text" at bounding box center [103, 11] width 107 height 10
paste input "CL1208250132"
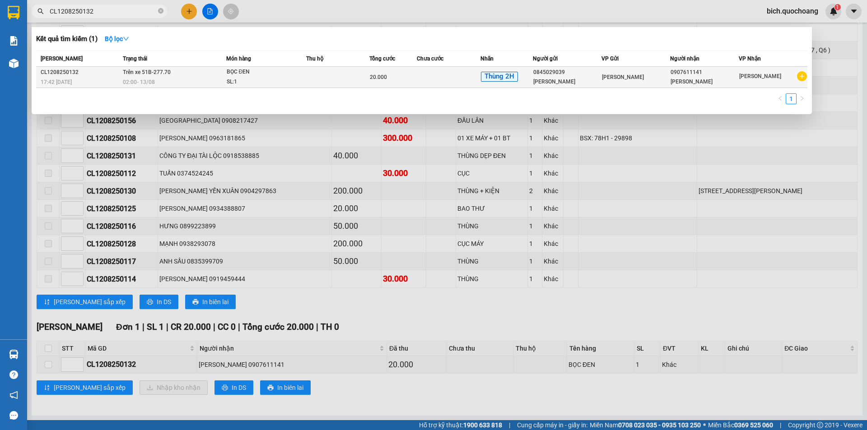
type input "CL1208250132"
click at [286, 75] on div "BỌC ĐEN" at bounding box center [261, 72] width 68 height 10
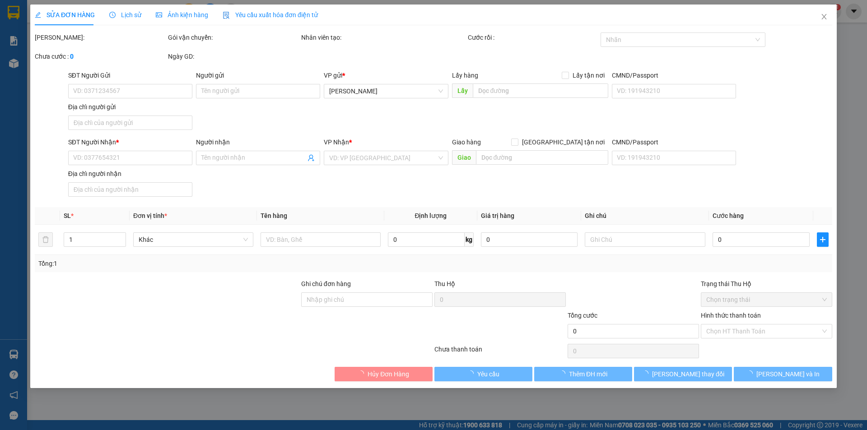
type input "0845029039"
type input "[PERSON_NAME]"
type input "TÂN THẠNH , [GEOGRAPHIC_DATA] , [GEOGRAPHIC_DATA]"
type input "0907611141"
type input "[PERSON_NAME]"
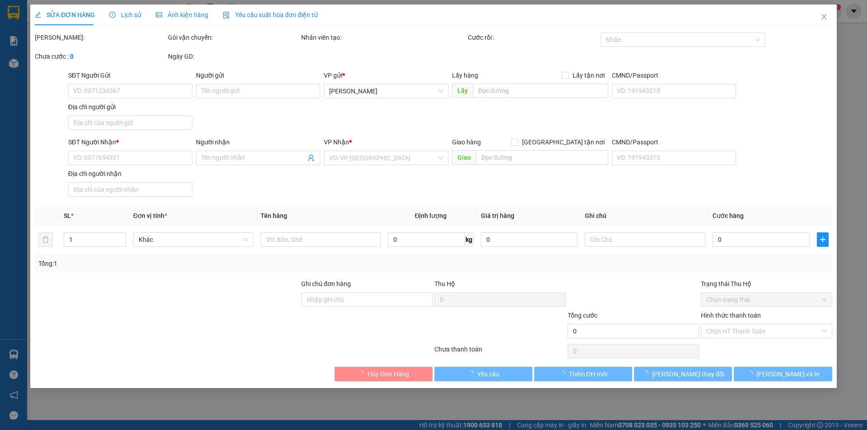
type input "20.000"
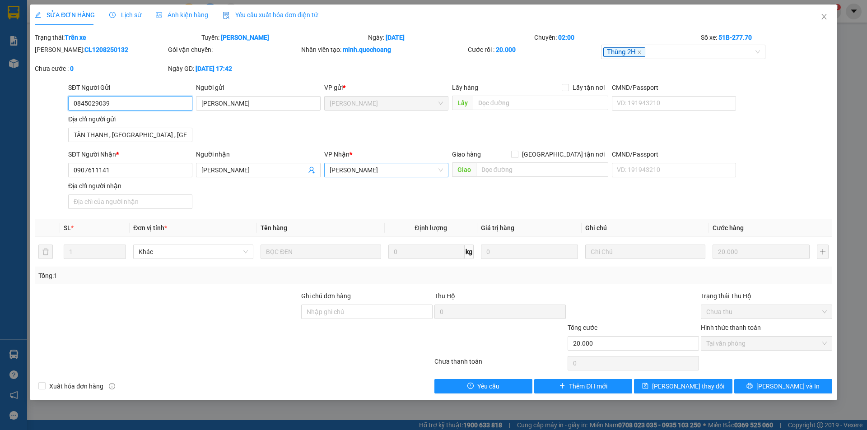
click at [360, 169] on span "[PERSON_NAME]" at bounding box center [386, 170] width 113 height 14
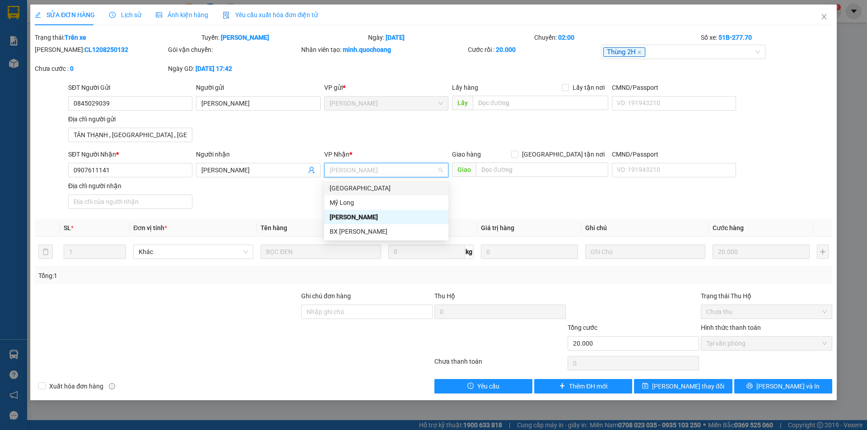
click at [353, 194] on div "[GEOGRAPHIC_DATA]" at bounding box center [386, 188] width 124 height 14
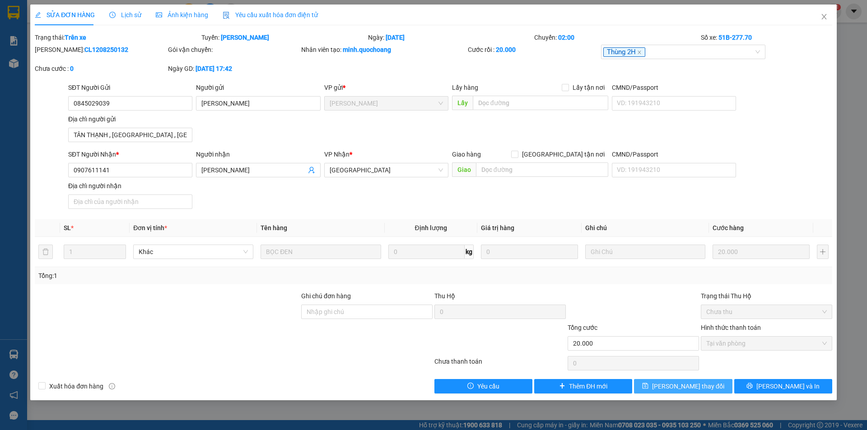
click at [692, 386] on span "[PERSON_NAME] thay đổi" at bounding box center [688, 387] width 72 height 10
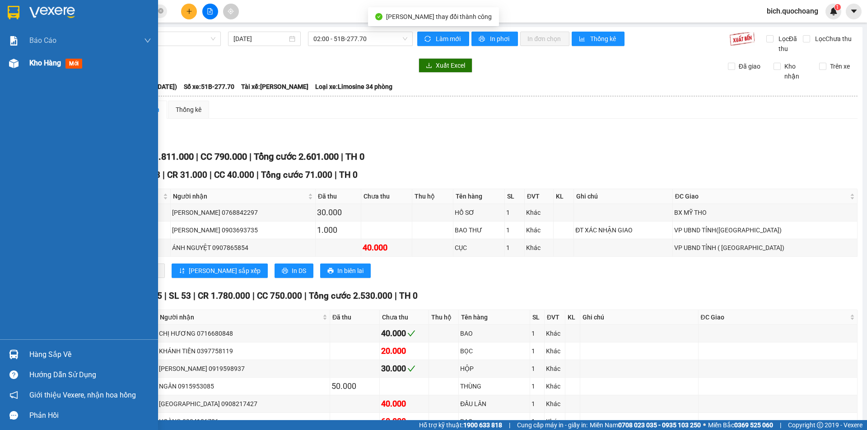
click at [44, 67] on span "Kho hàng" at bounding box center [45, 63] width 32 height 9
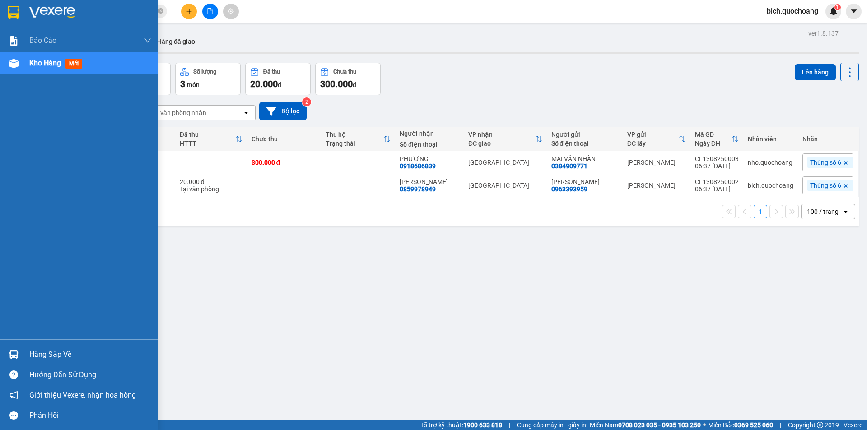
click at [45, 358] on div "Hàng sắp về" at bounding box center [90, 355] width 122 height 14
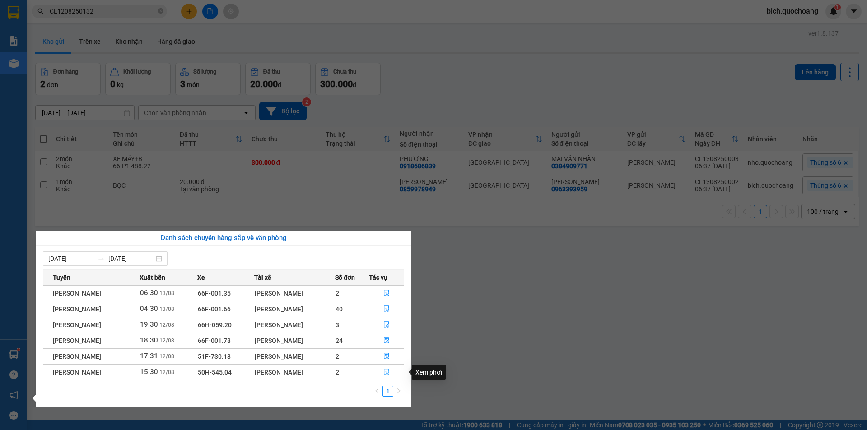
click at [387, 370] on icon "file-done" at bounding box center [386, 372] width 6 height 6
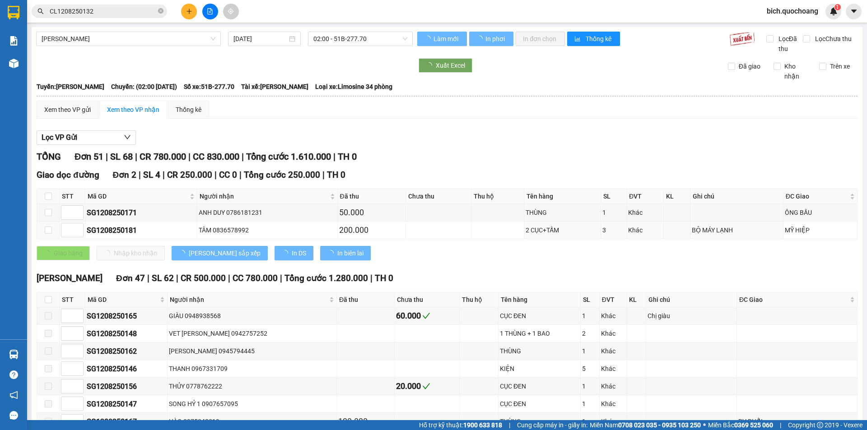
type input "[DATE]"
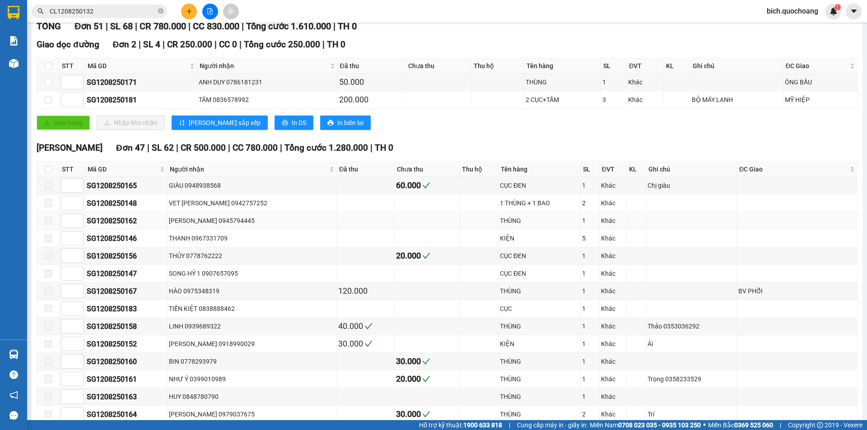
scroll to position [135, 0]
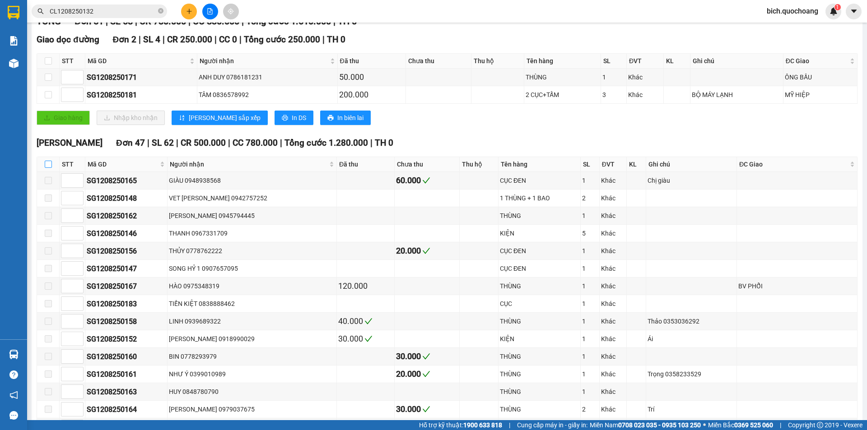
click at [48, 166] on input "checkbox" at bounding box center [48, 164] width 7 height 7
checkbox input "true"
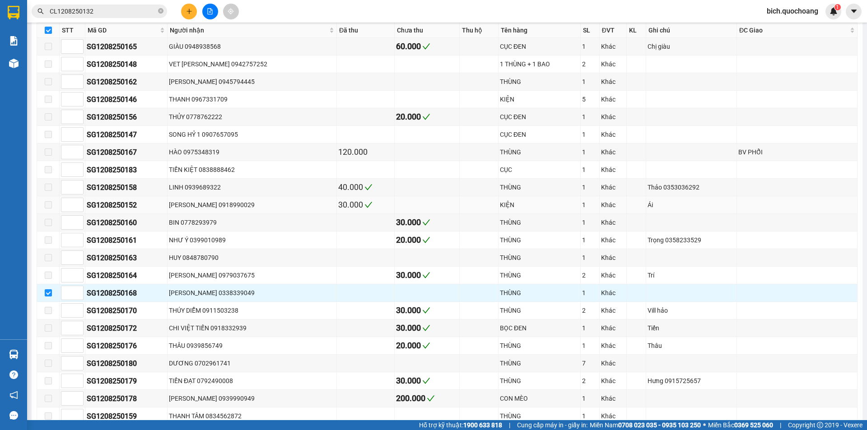
scroll to position [271, 0]
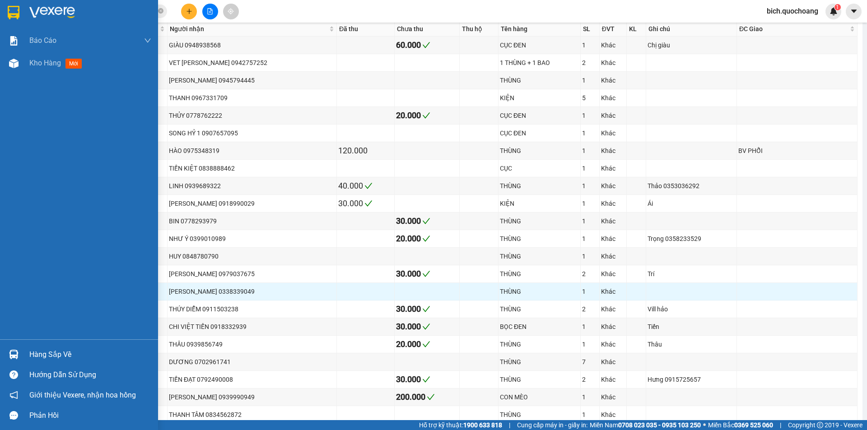
click at [39, 357] on div "Hàng sắp về" at bounding box center [90, 355] width 122 height 14
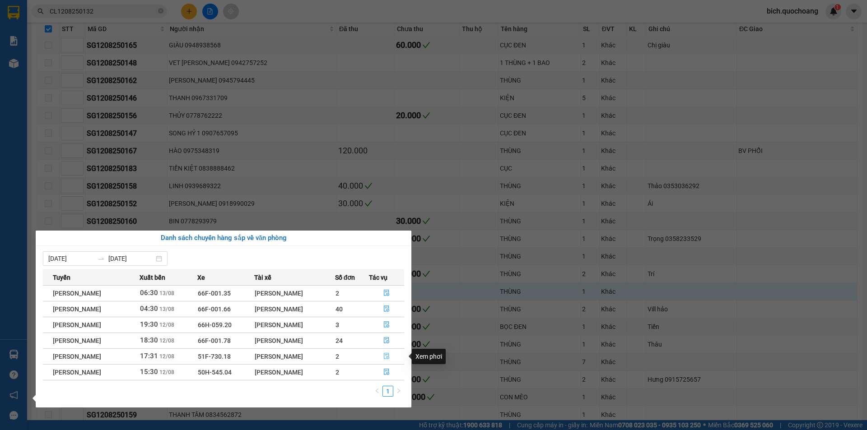
click at [384, 355] on button "button" at bounding box center [386, 356] width 35 height 14
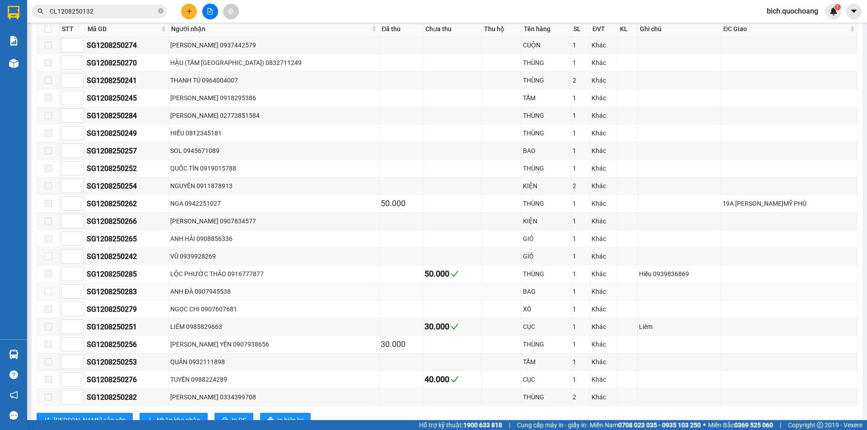
scroll to position [241, 0]
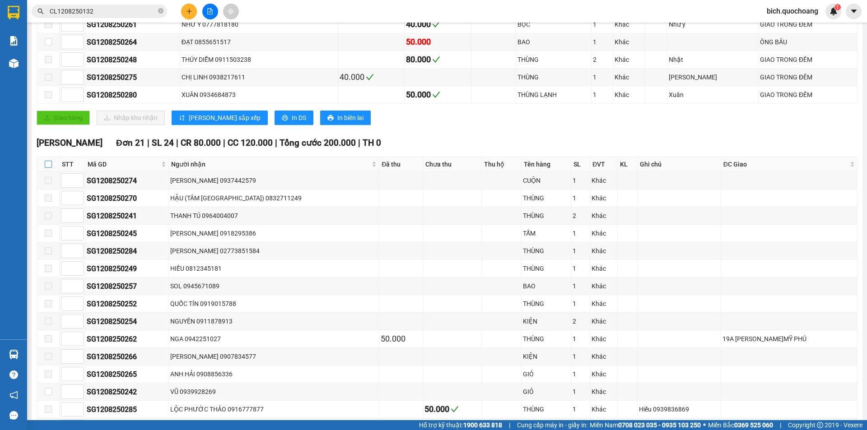
click at [46, 164] on input "checkbox" at bounding box center [48, 164] width 7 height 7
checkbox input "true"
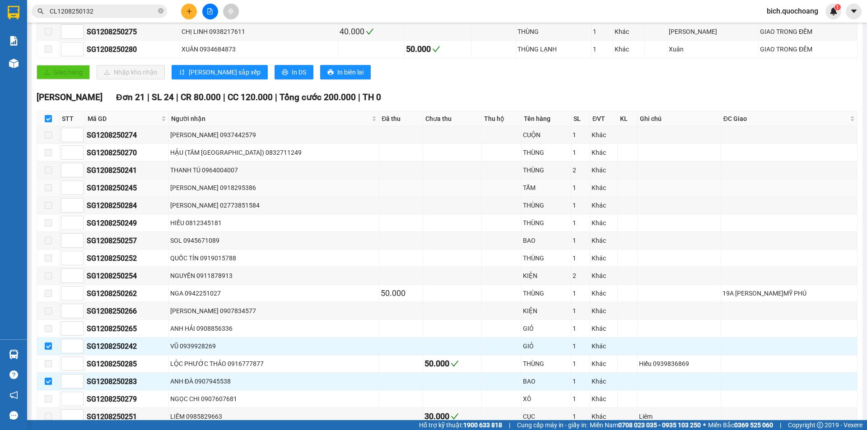
scroll to position [331, 0]
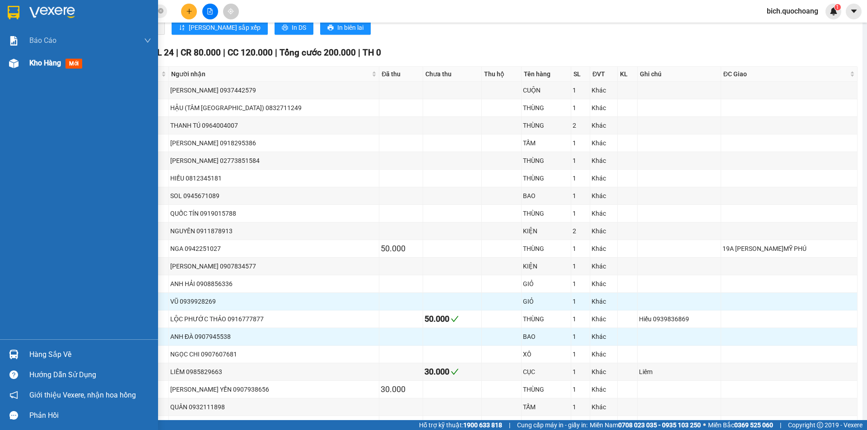
click at [30, 61] on span "Kho hàng" at bounding box center [45, 63] width 32 height 9
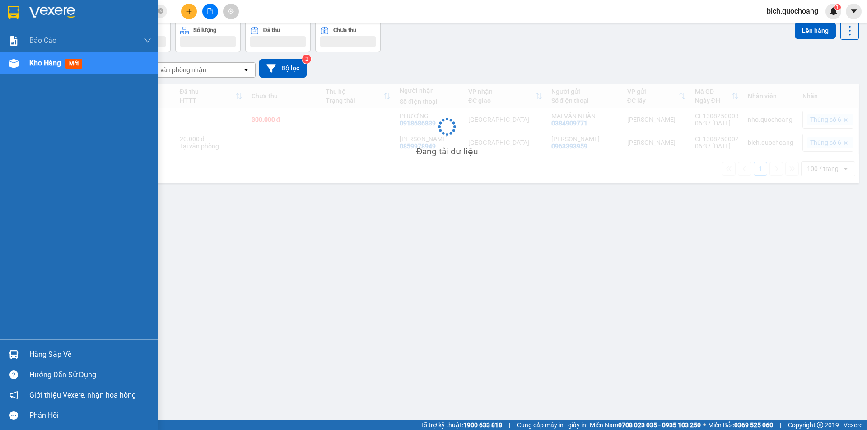
scroll to position [42, 0]
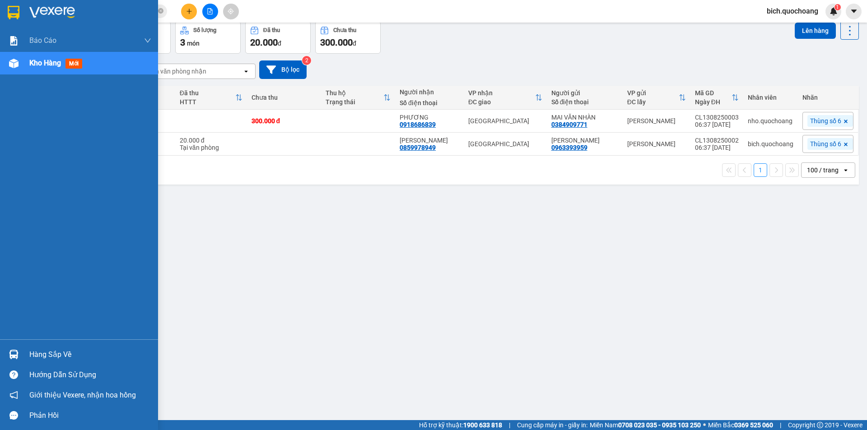
click at [42, 355] on div "Hàng sắp về" at bounding box center [90, 355] width 122 height 14
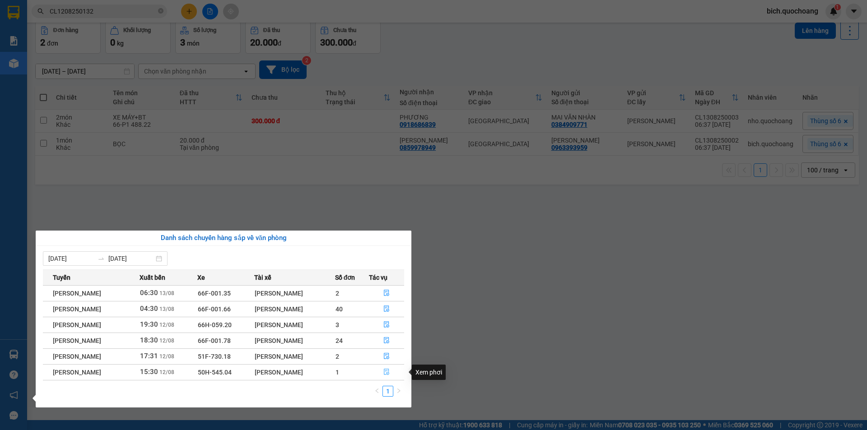
click at [386, 372] on icon "file-done" at bounding box center [386, 372] width 5 height 6
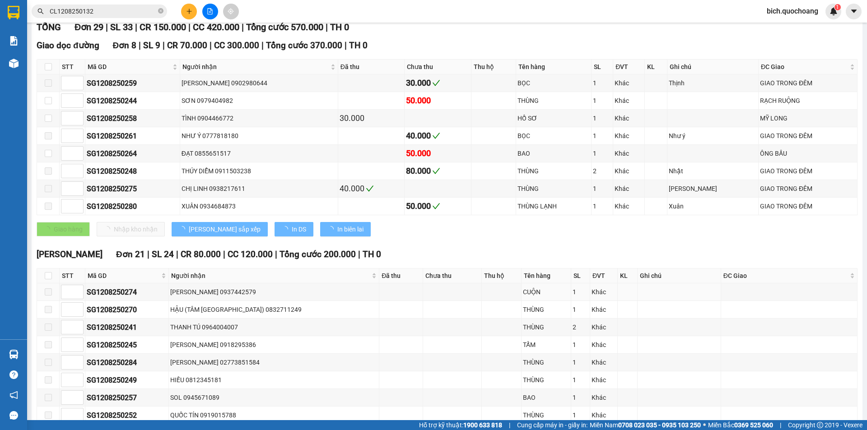
scroll to position [135, 0]
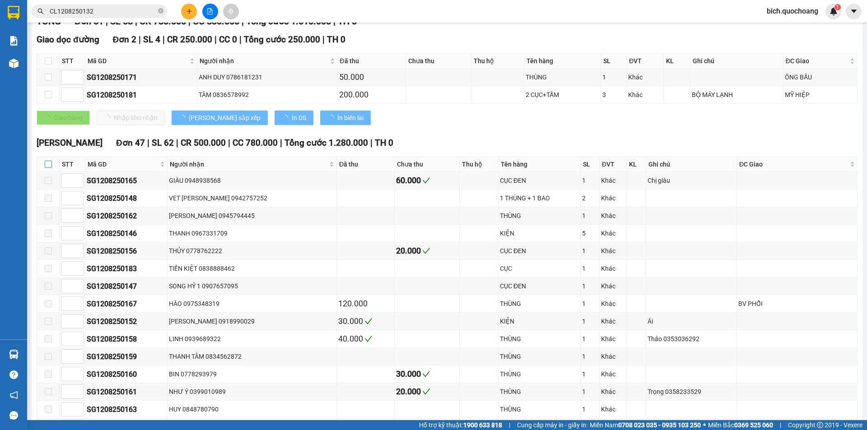
click at [48, 164] on input "checkbox" at bounding box center [48, 164] width 7 height 7
checkbox input "true"
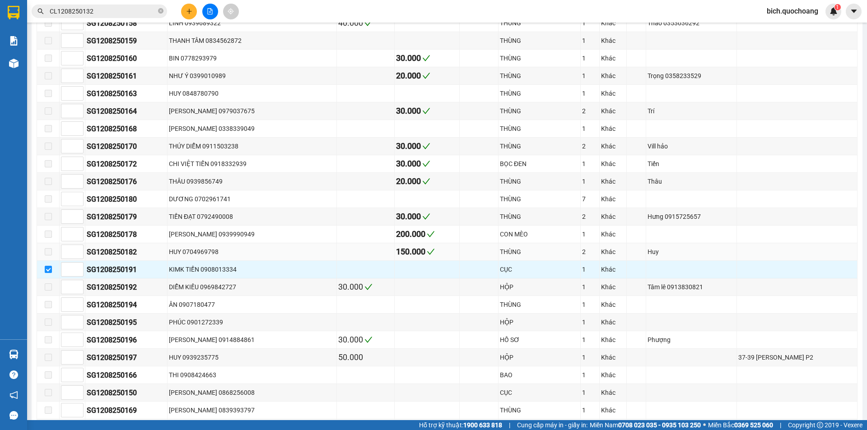
scroll to position [542, 0]
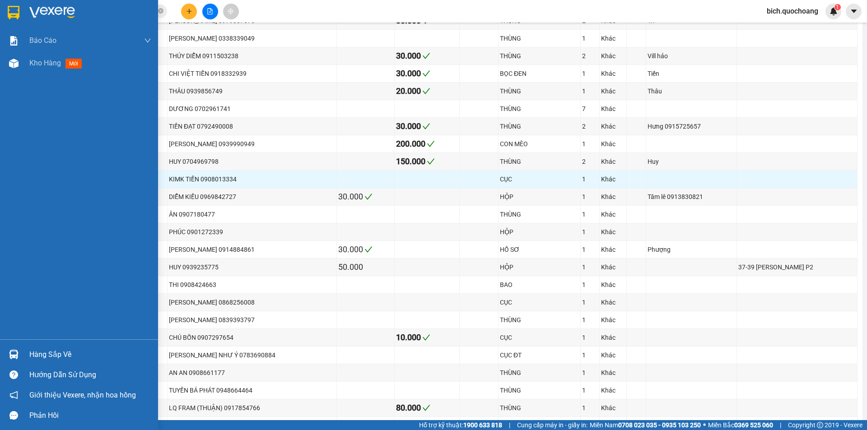
click at [44, 351] on div "Hàng sắp về" at bounding box center [90, 355] width 122 height 14
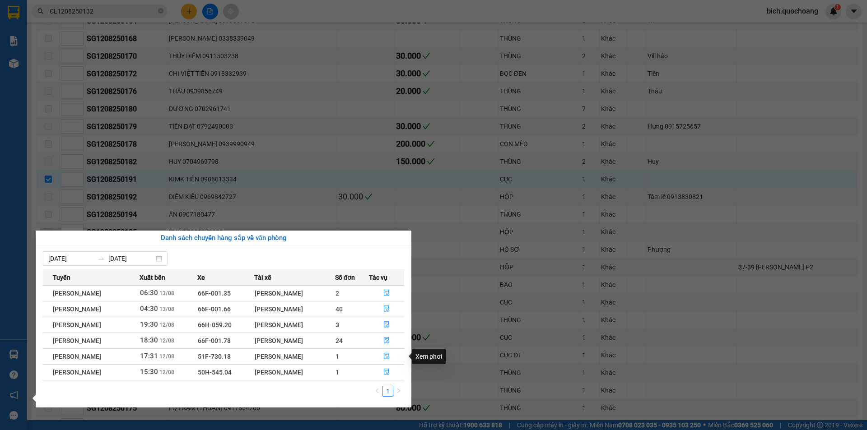
click at [387, 355] on icon "file-done" at bounding box center [386, 356] width 6 height 6
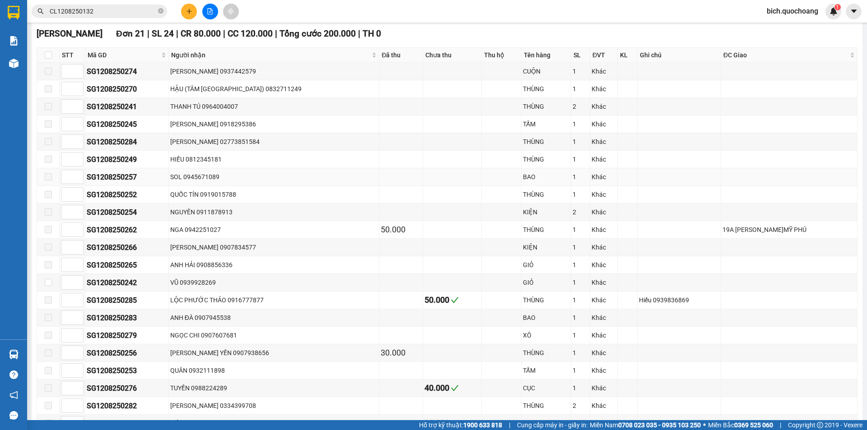
scroll to position [274, 0]
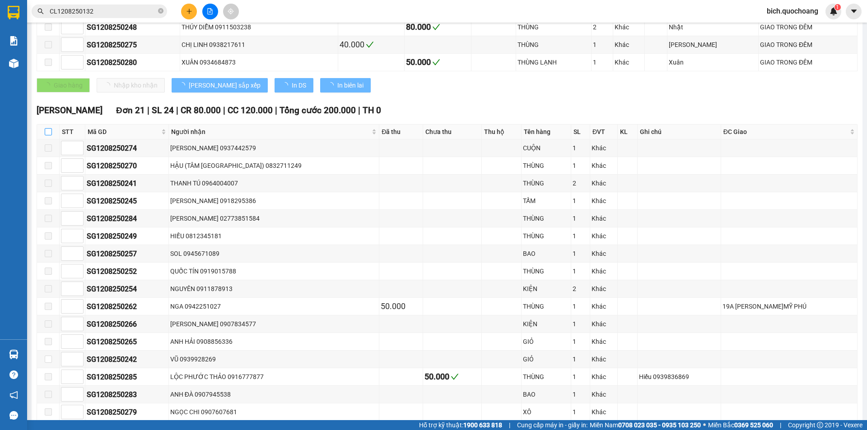
click at [49, 133] on input "checkbox" at bounding box center [48, 131] width 7 height 7
checkbox input "true"
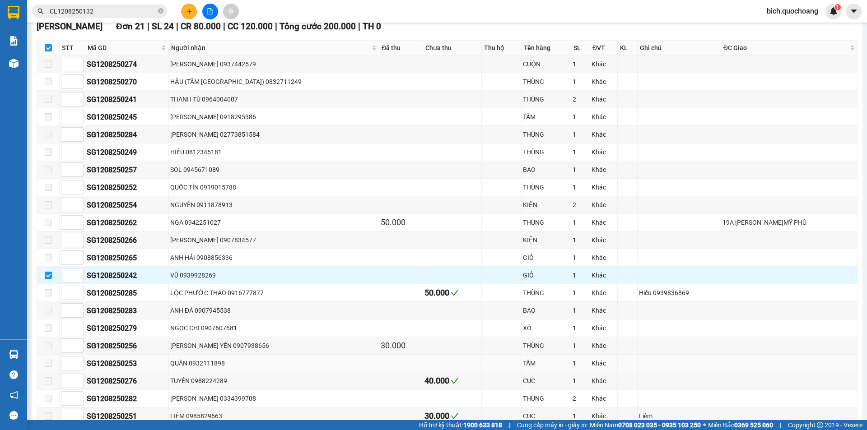
scroll to position [364, 0]
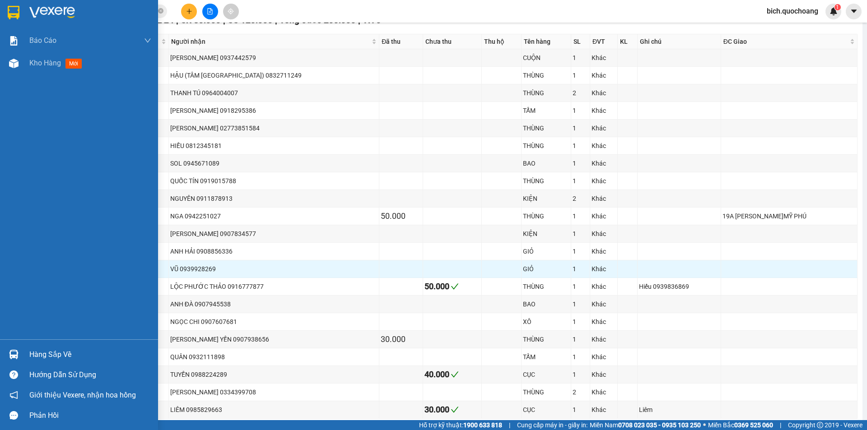
click at [33, 347] on div "Hàng sắp về" at bounding box center [79, 354] width 158 height 20
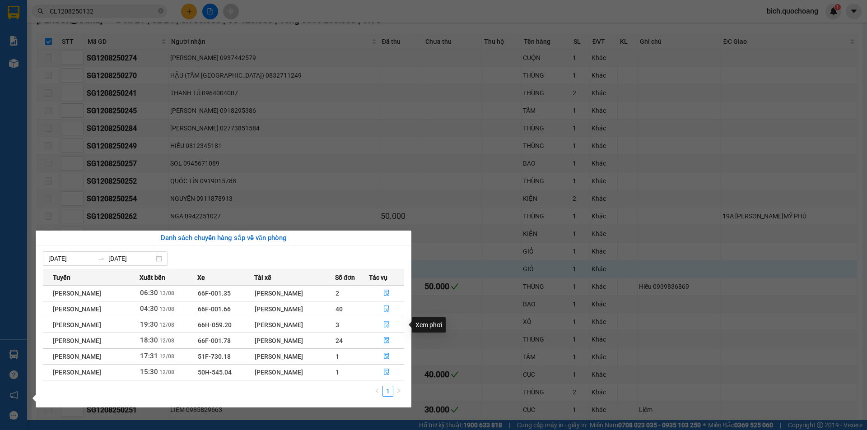
click at [389, 324] on icon "file-done" at bounding box center [386, 324] width 6 height 6
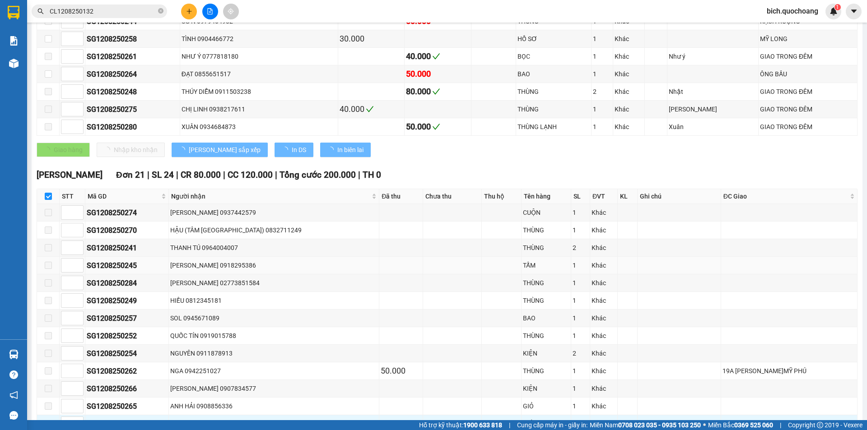
scroll to position [183, 0]
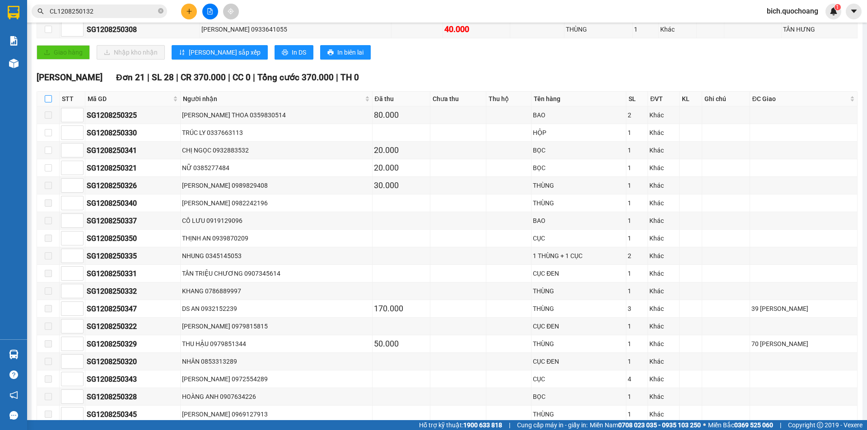
click at [47, 100] on input "checkbox" at bounding box center [48, 98] width 7 height 7
checkbox input "true"
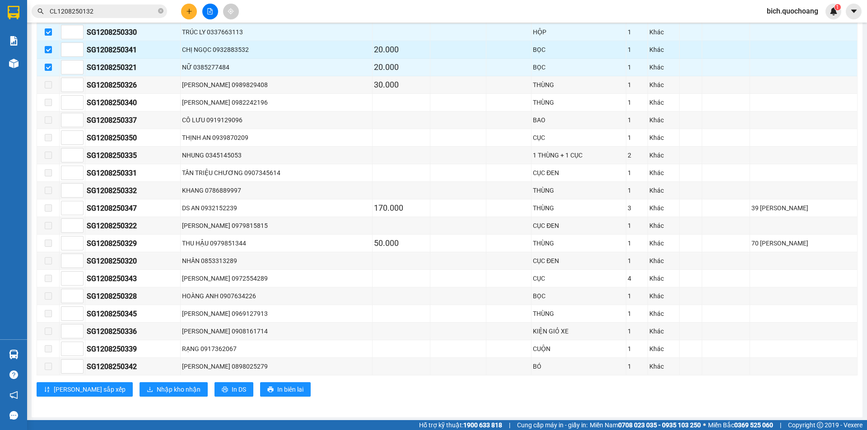
scroll to position [286, 0]
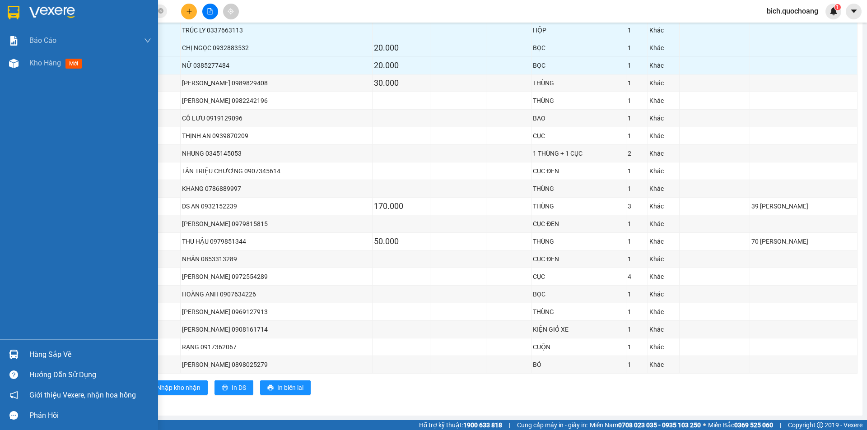
click at [42, 360] on div "Hàng sắp về" at bounding box center [90, 355] width 122 height 14
click at [1, 202] on div "Báo cáo Báo cáo dòng tiền (trạm) Doanh số tạo đơn theo VP gửi (trạm) Kho hàng m…" at bounding box center [79, 215] width 158 height 430
click at [28, 65] on div "Kho hàng mới" at bounding box center [79, 63] width 158 height 23
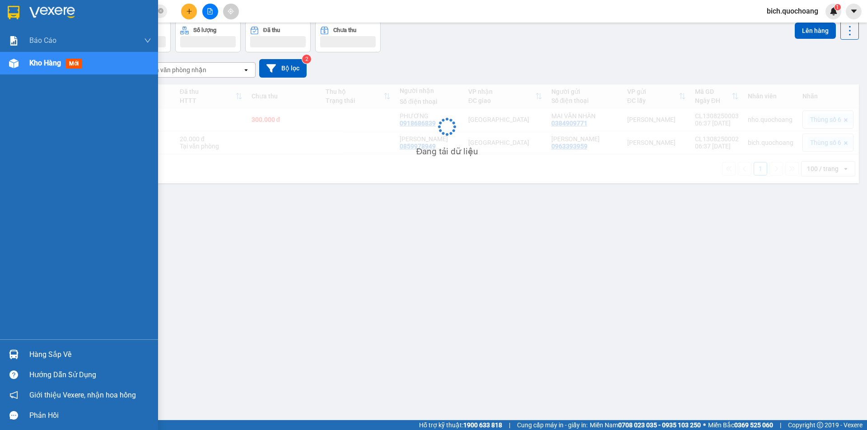
scroll to position [42, 0]
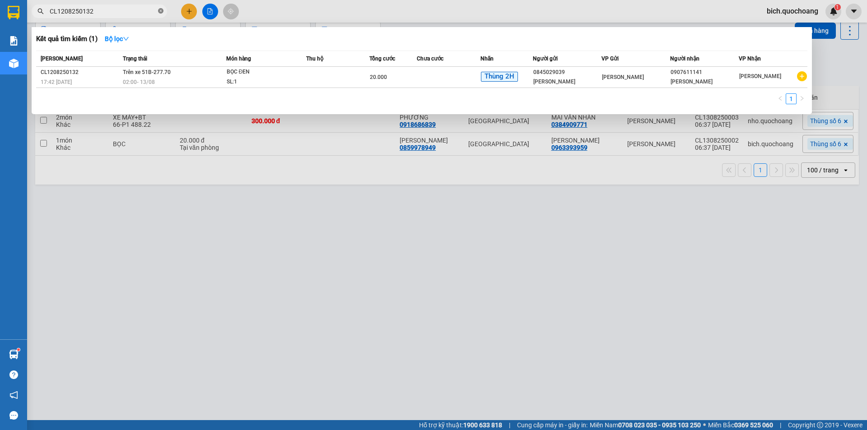
click at [160, 14] on icon "close-circle" at bounding box center [160, 10] width 5 height 5
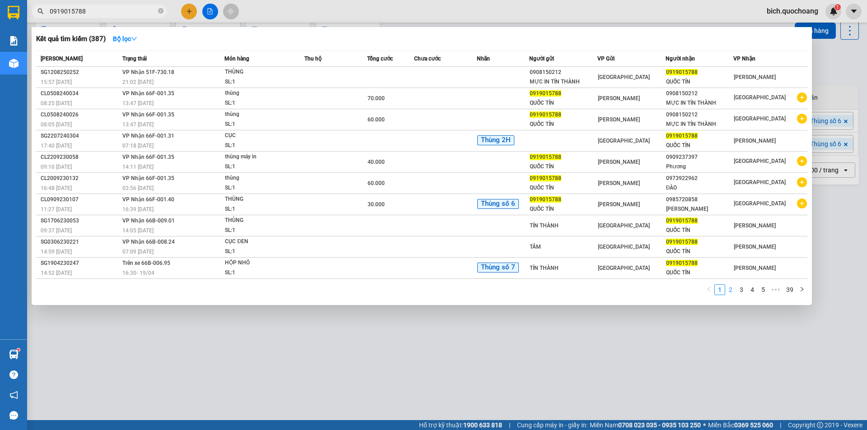
type input "0919015788"
click at [731, 293] on link "2" at bounding box center [731, 290] width 10 height 10
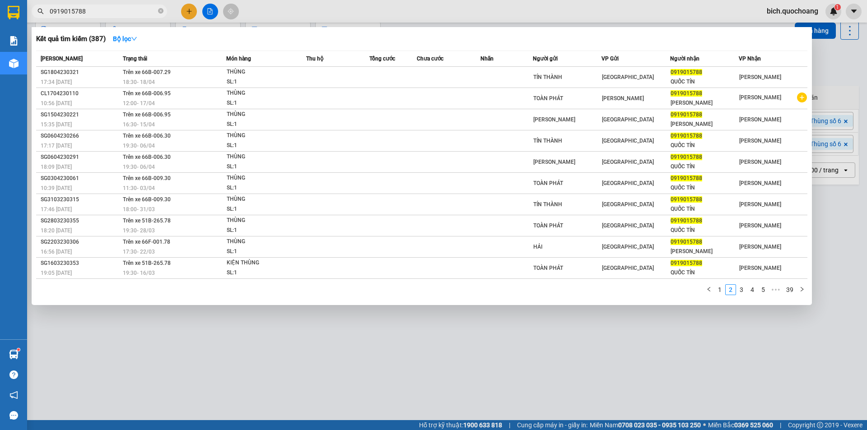
click at [167, 10] on span "0919015788" at bounding box center [99, 12] width 135 height 14
click at [161, 9] on icon "close-circle" at bounding box center [160, 10] width 5 height 5
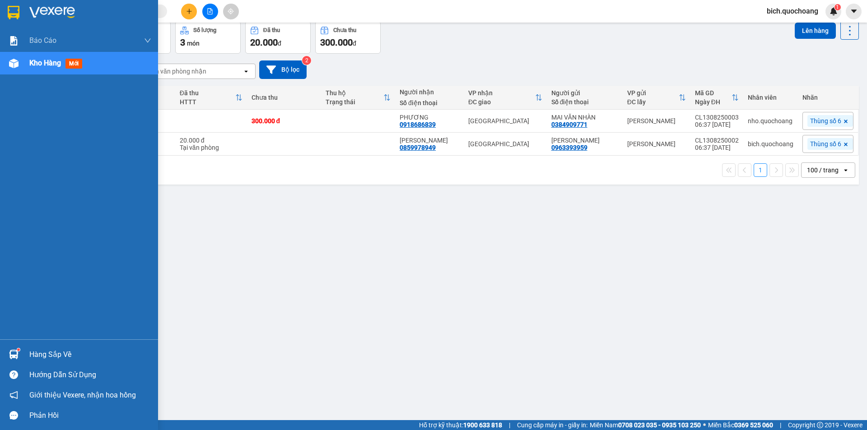
click at [50, 353] on div "Hàng sắp về" at bounding box center [90, 355] width 122 height 14
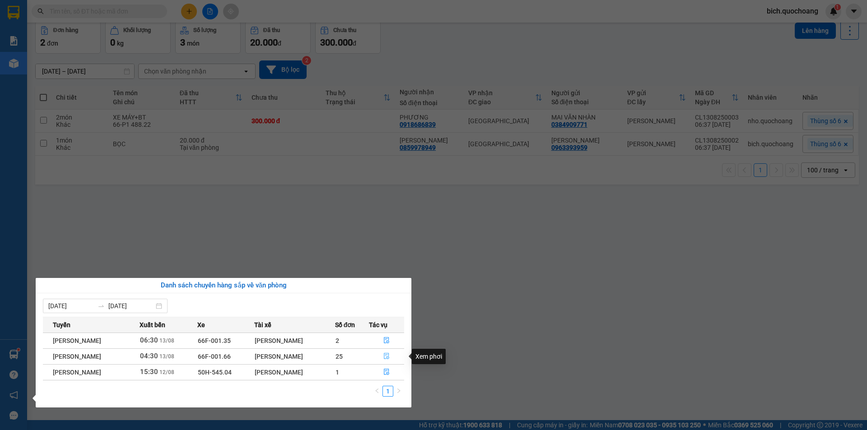
click at [384, 357] on button "button" at bounding box center [386, 356] width 35 height 14
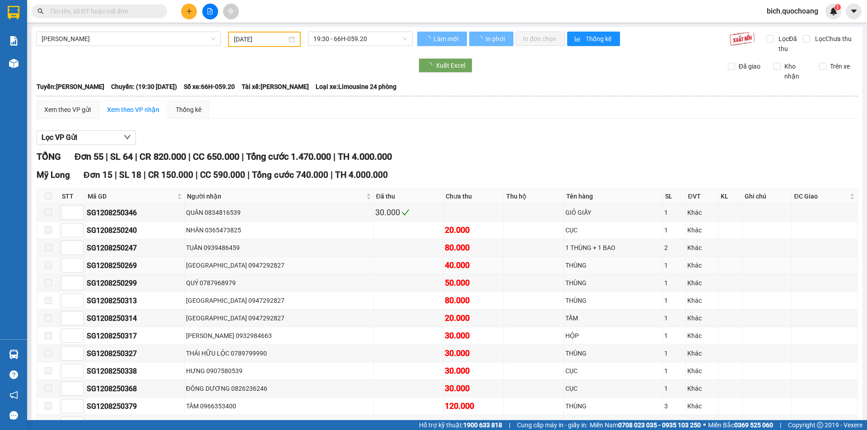
type input "[DATE]"
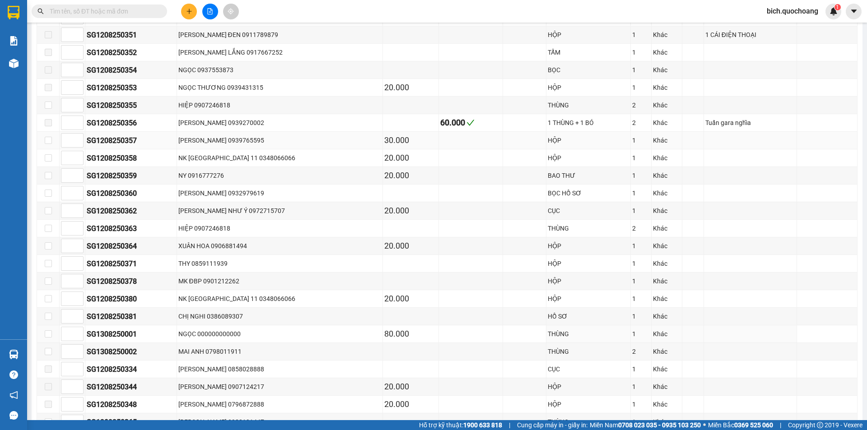
scroll to position [551, 0]
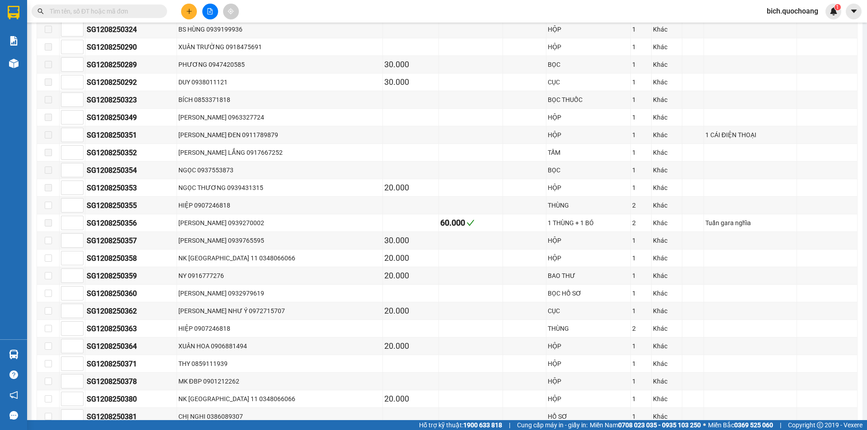
click at [72, 10] on input "text" at bounding box center [103, 11] width 107 height 10
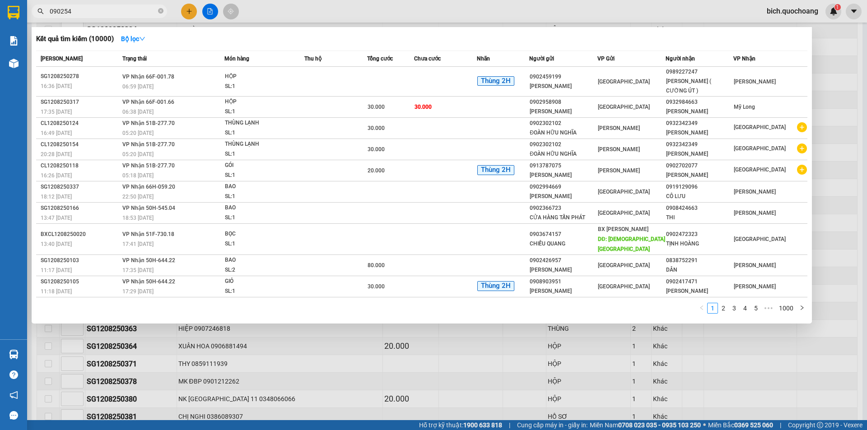
type input "0902547"
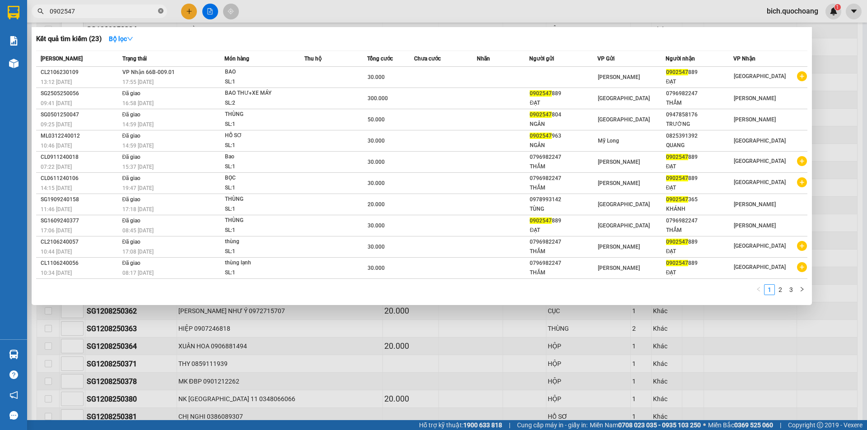
click at [162, 13] on icon "close-circle" at bounding box center [160, 10] width 5 height 5
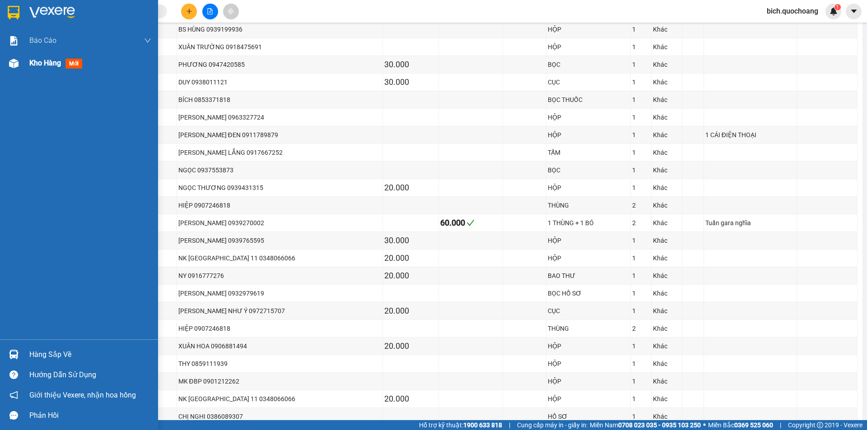
click at [49, 63] on span "Kho hàng" at bounding box center [45, 63] width 32 height 9
